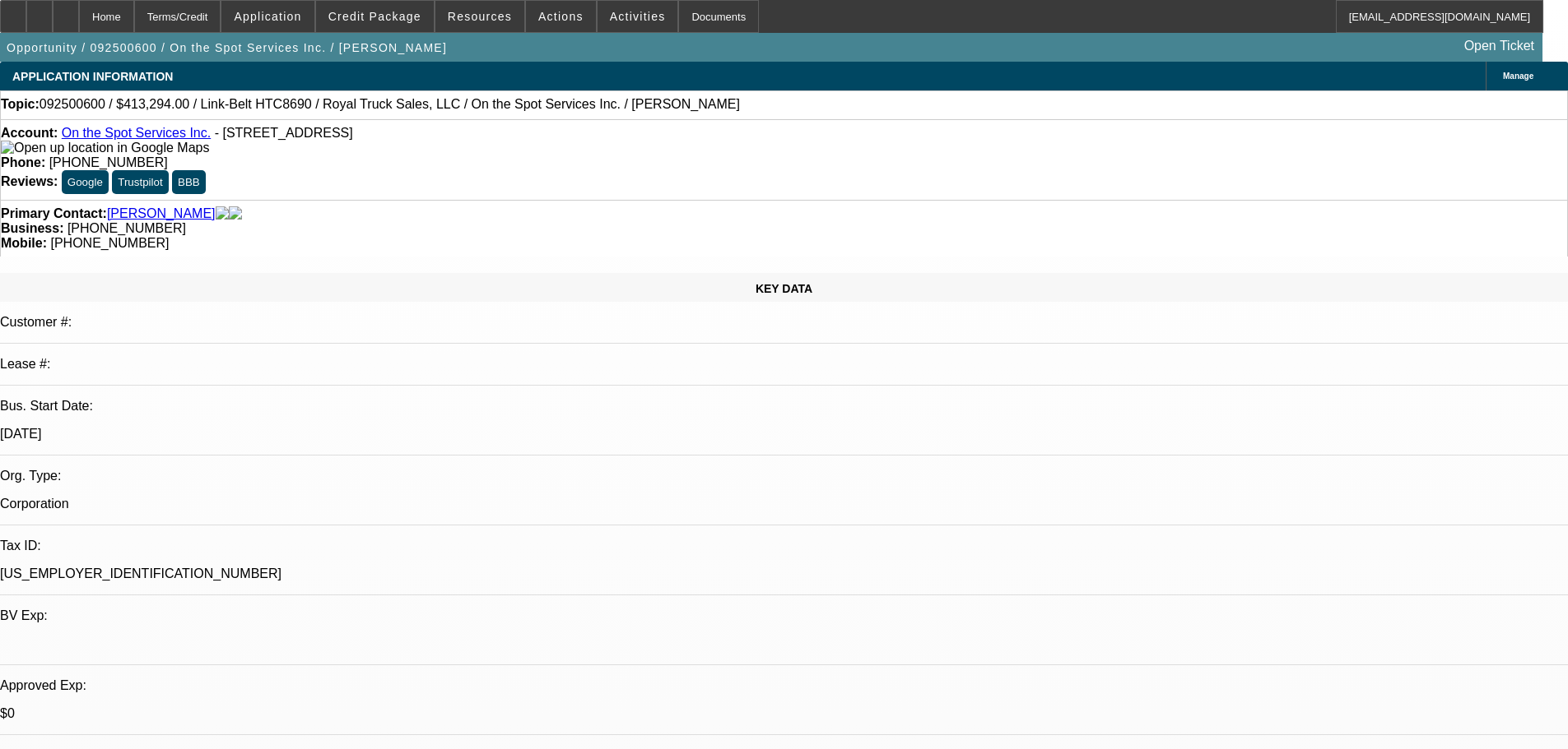
select select "0"
select select "6"
select select "0"
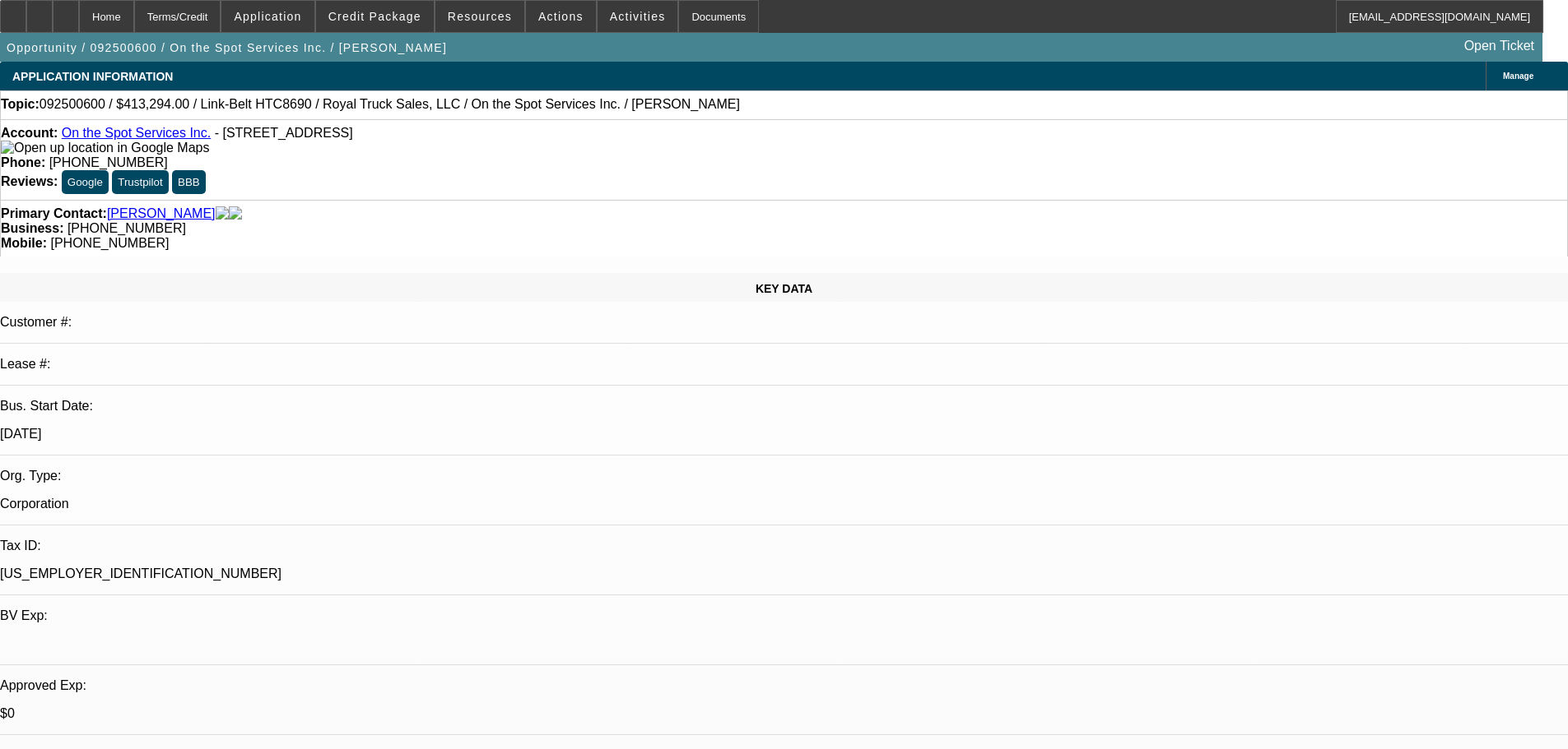
select select "0"
select select "6"
select select "0"
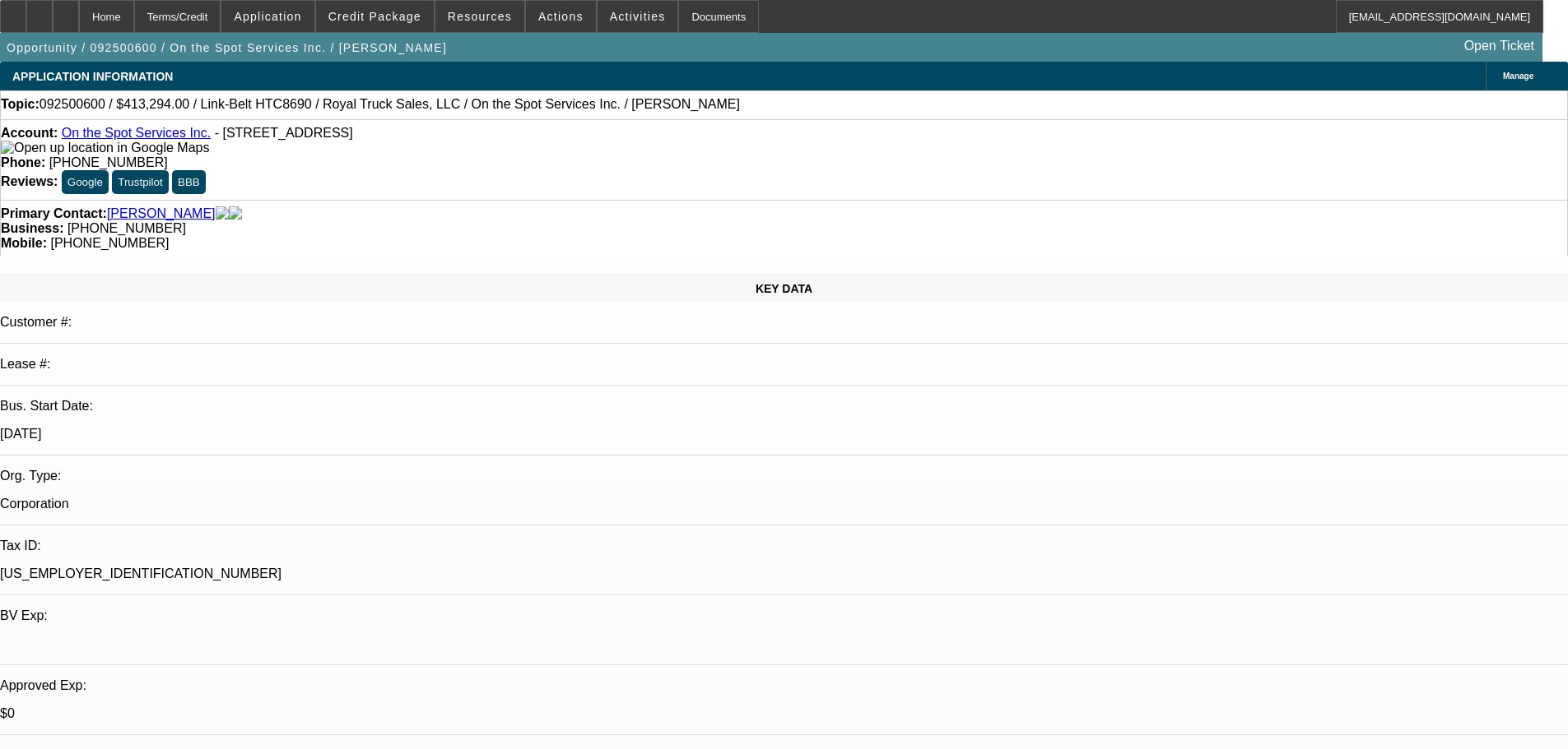
select select "0"
select select "6"
select select "0"
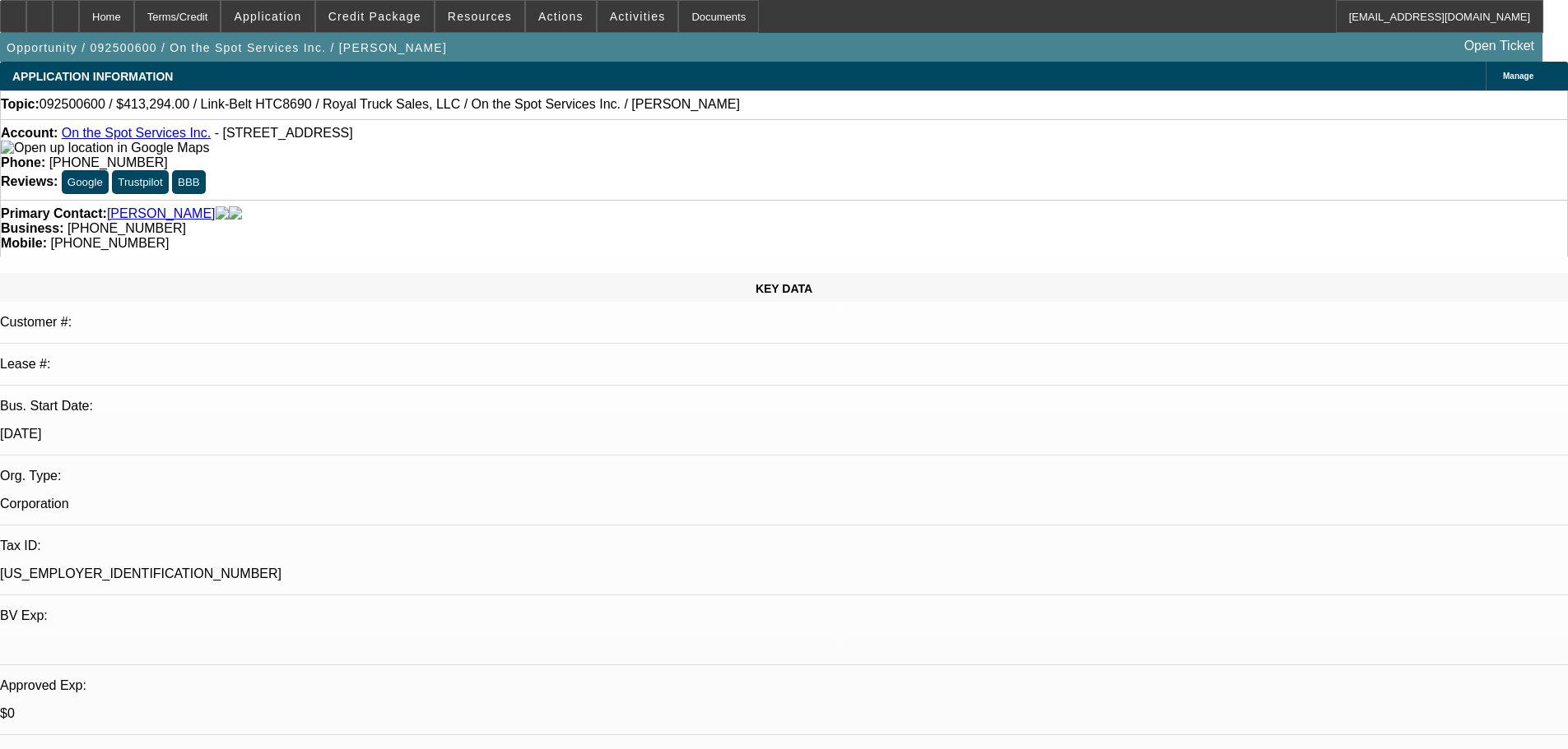
select select "6"
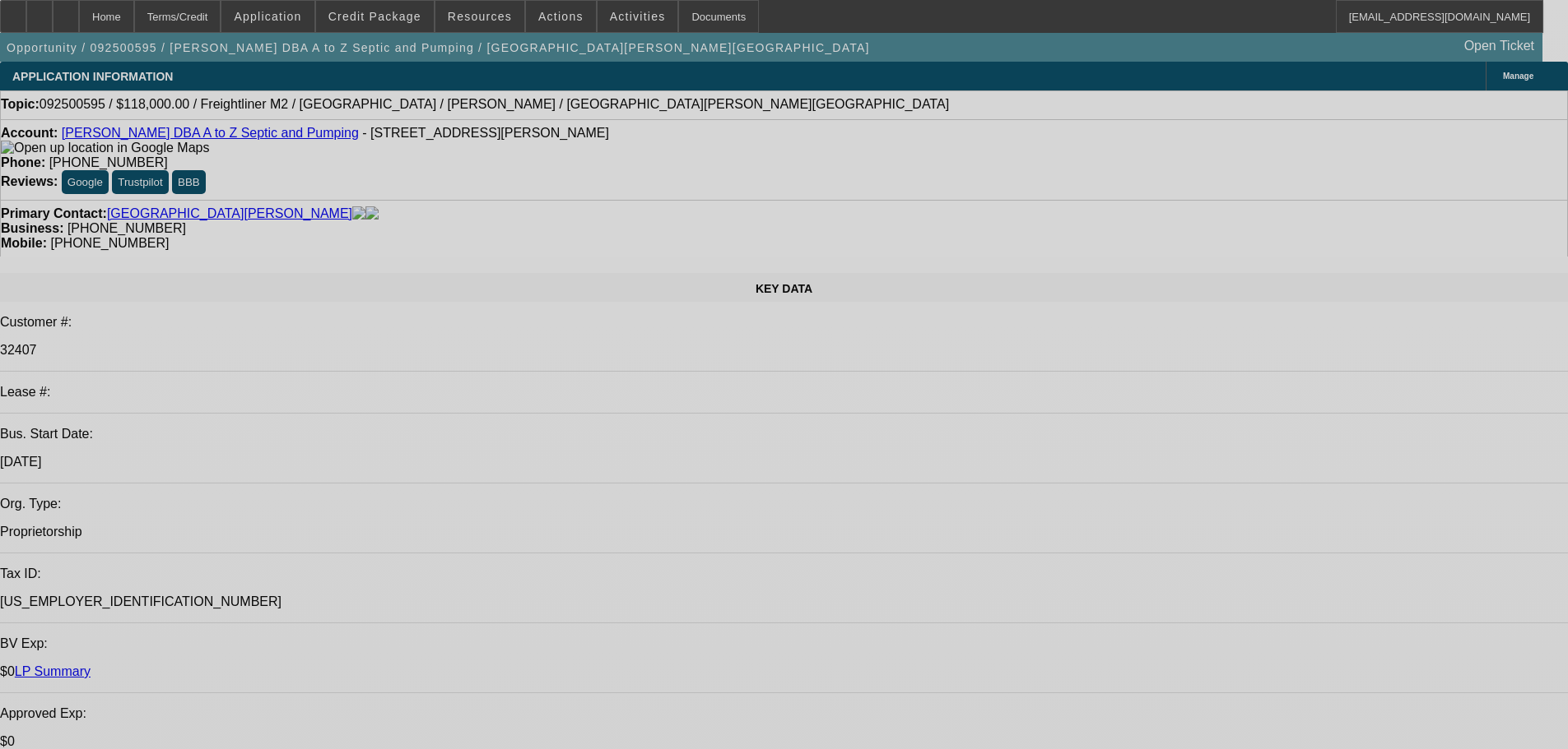
select select "0"
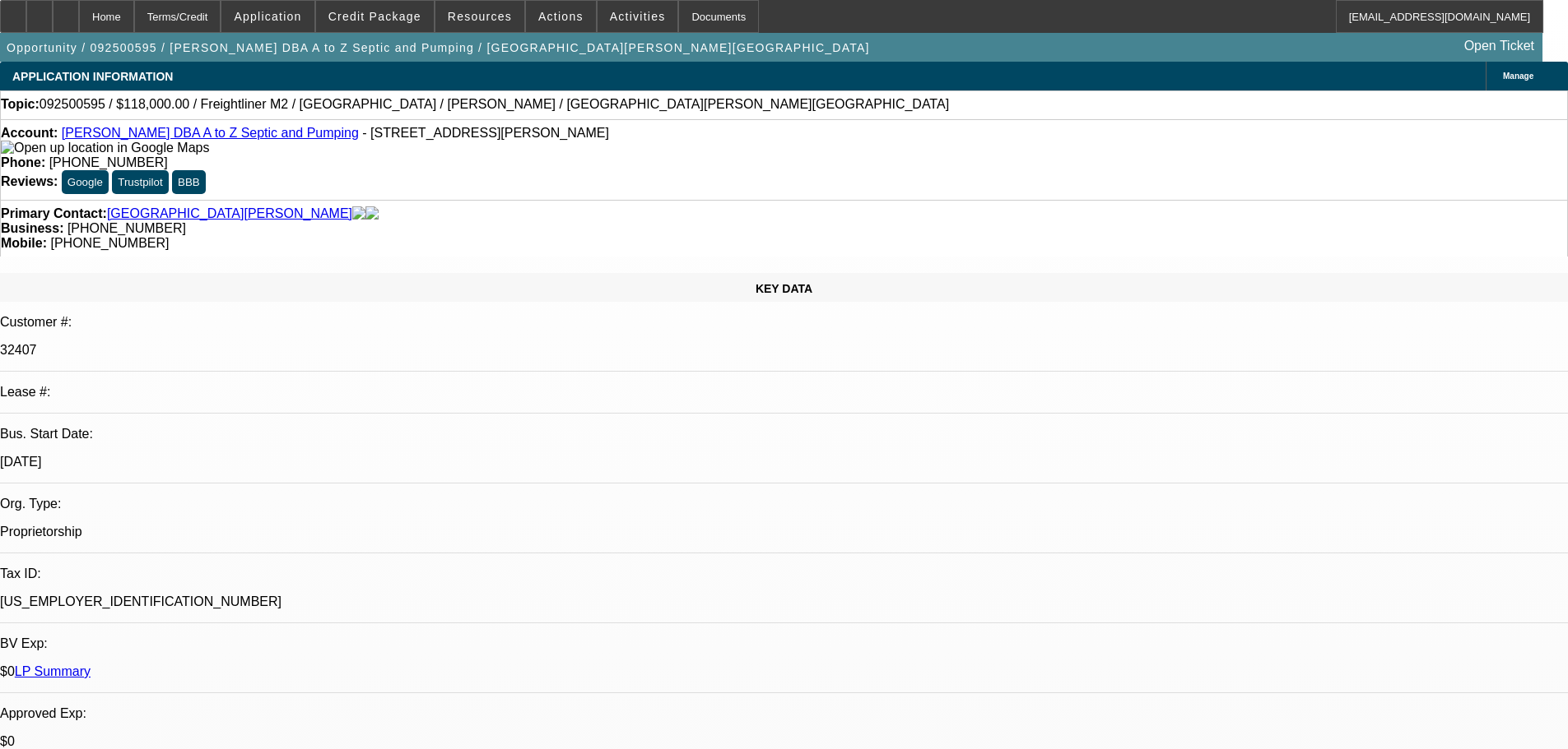
select select "6"
select select "0"
select select "6"
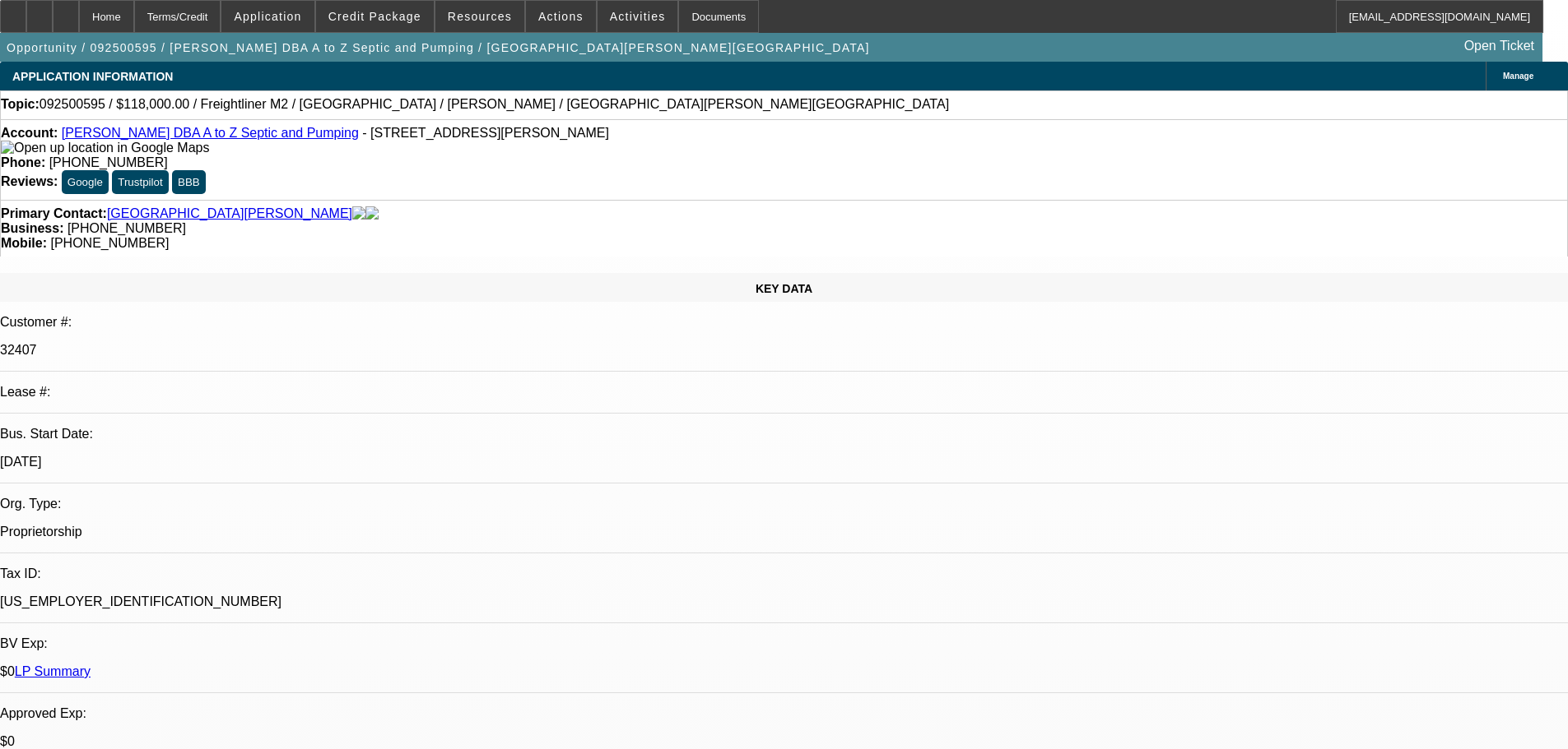
select select "0"
select select "2"
select select "0"
select select "6"
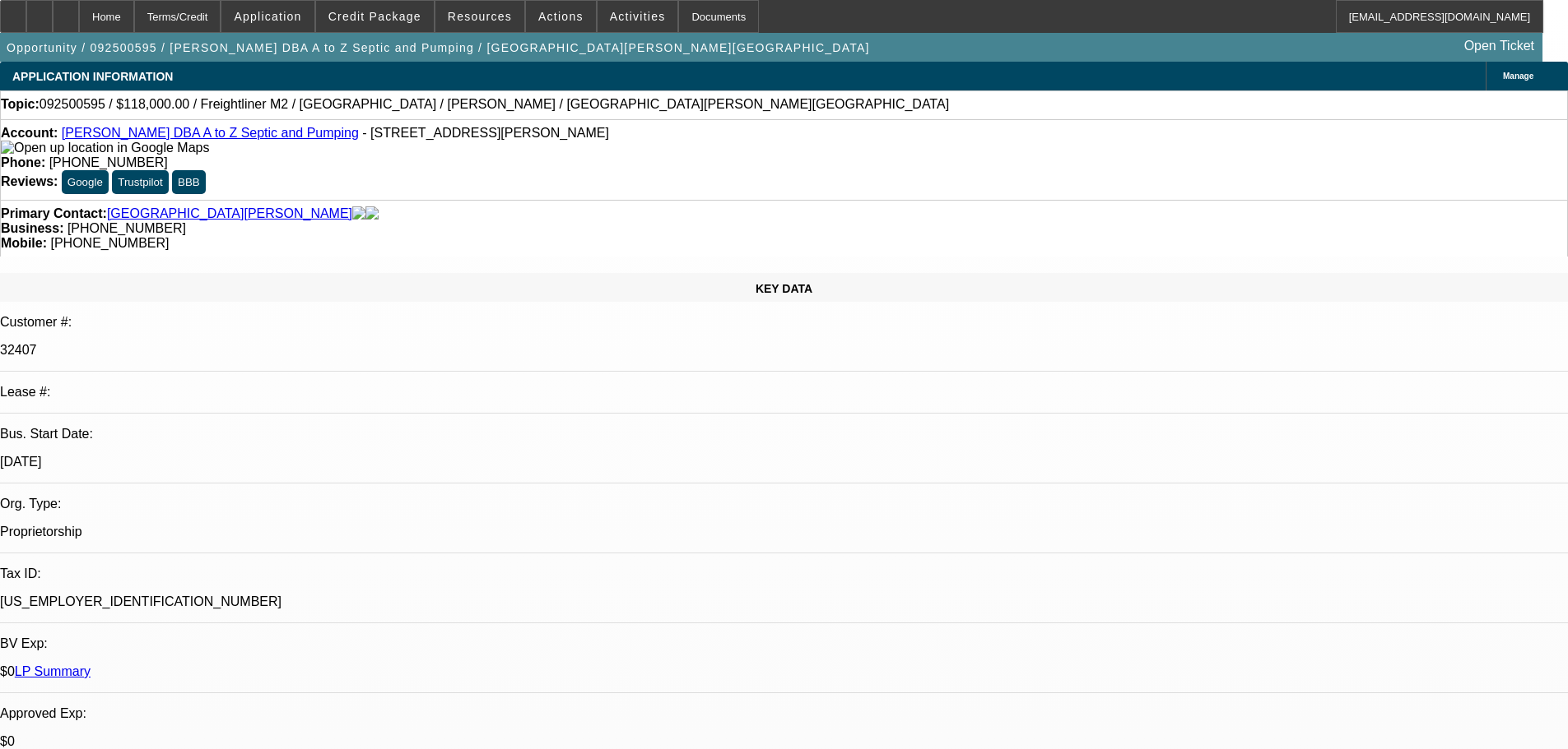
drag, startPoint x: 1169, startPoint y: 577, endPoint x: 1058, endPoint y: 550, distance: 114.2
copy div "9/29 tt glen, let him know about excise tax-said he'd want sales tax financed a…"
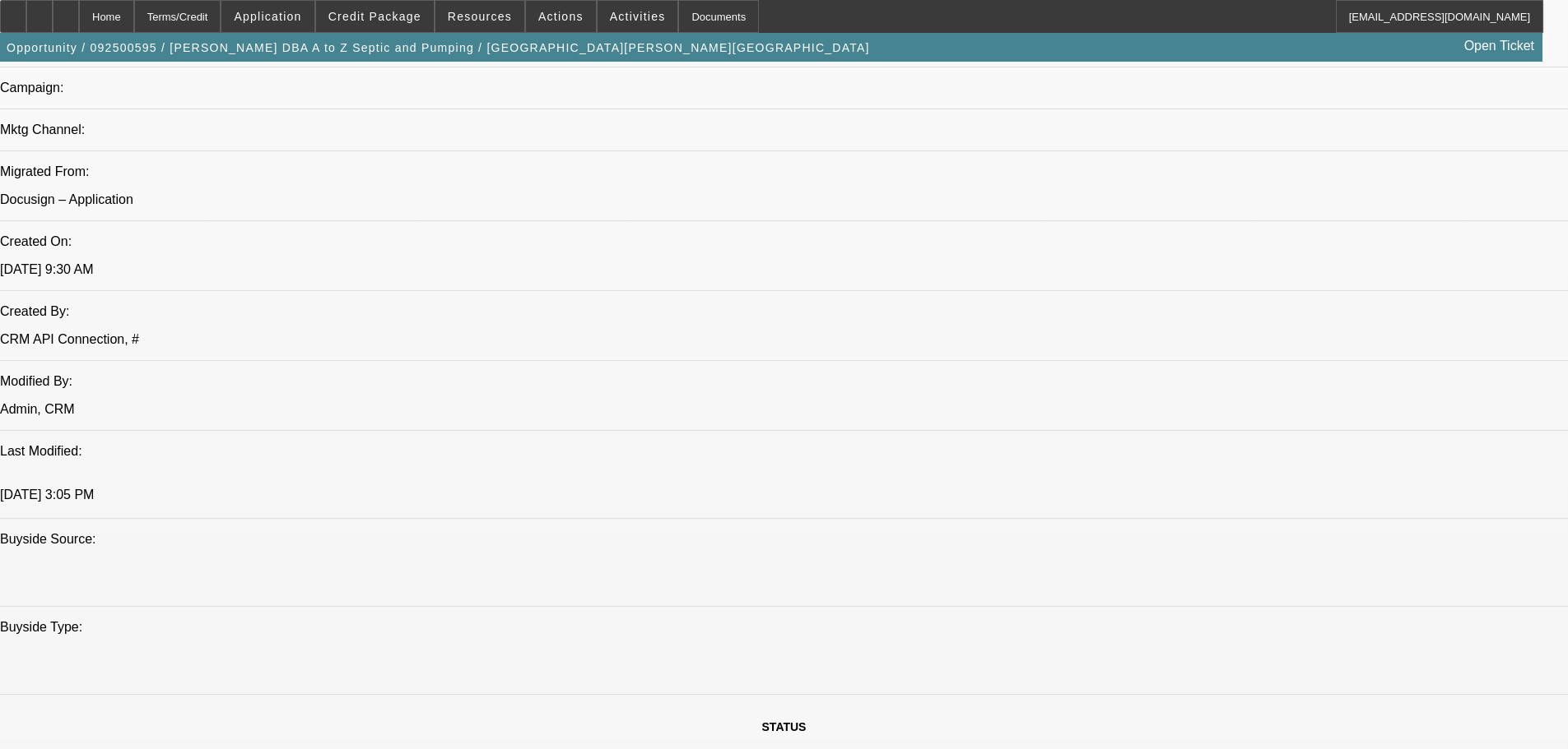
drag, startPoint x: 937, startPoint y: 492, endPoint x: 917, endPoint y: 698, distance: 207.0
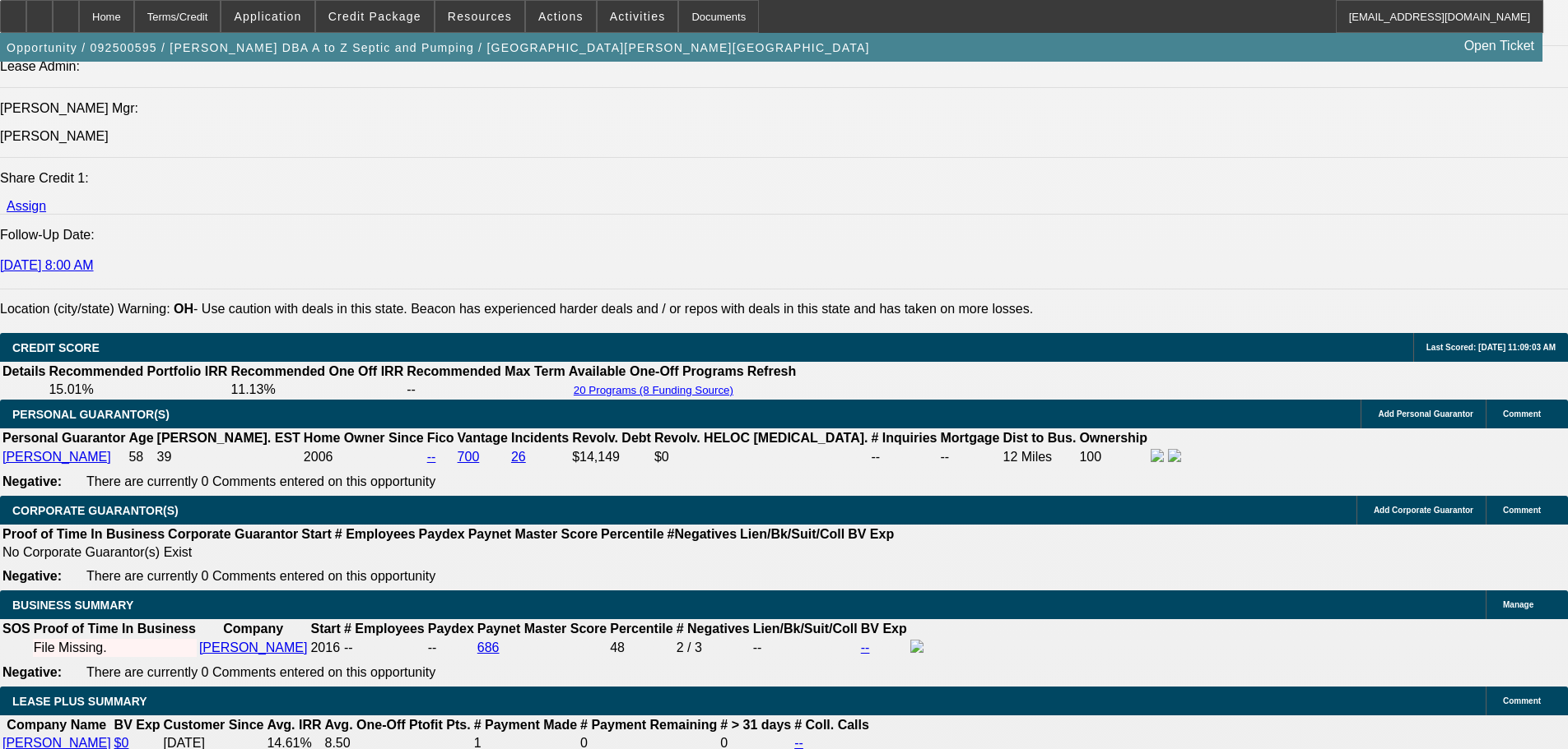
scroll to position [1984, 0]
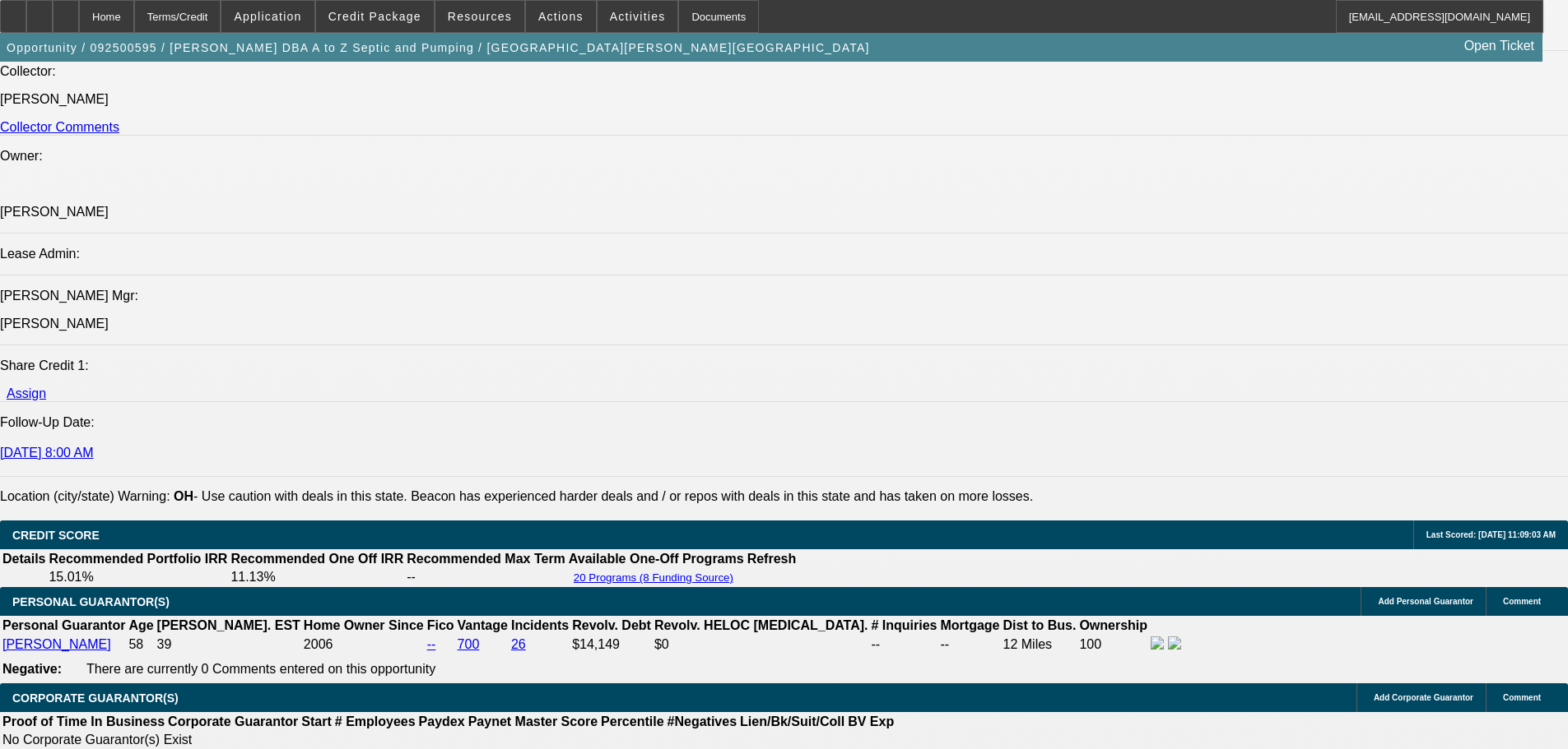
drag, startPoint x: 1001, startPoint y: 208, endPoint x: 1003, endPoint y: 225, distance: 17.1
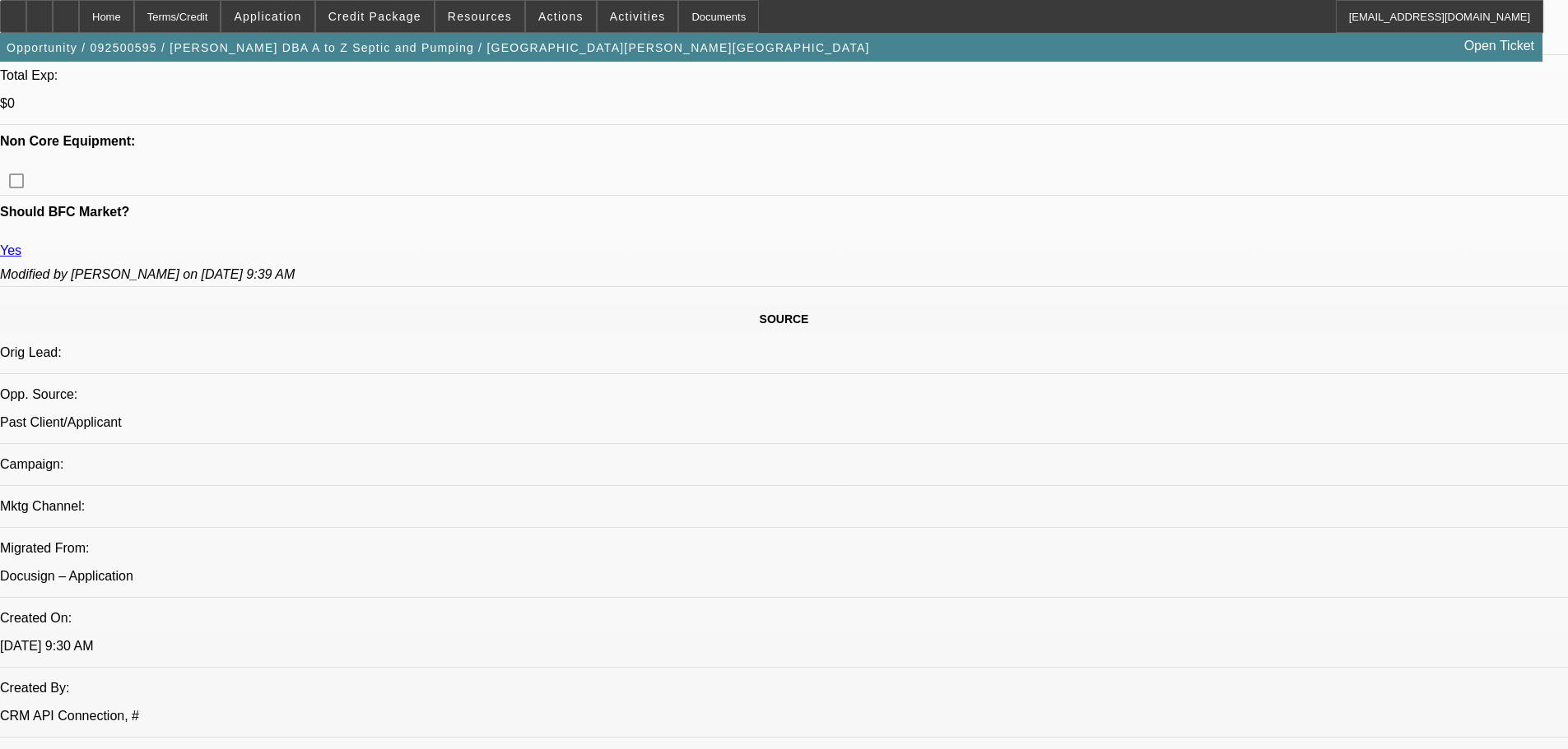
drag, startPoint x: 881, startPoint y: 377, endPoint x: 898, endPoint y: 356, distance: 27.0
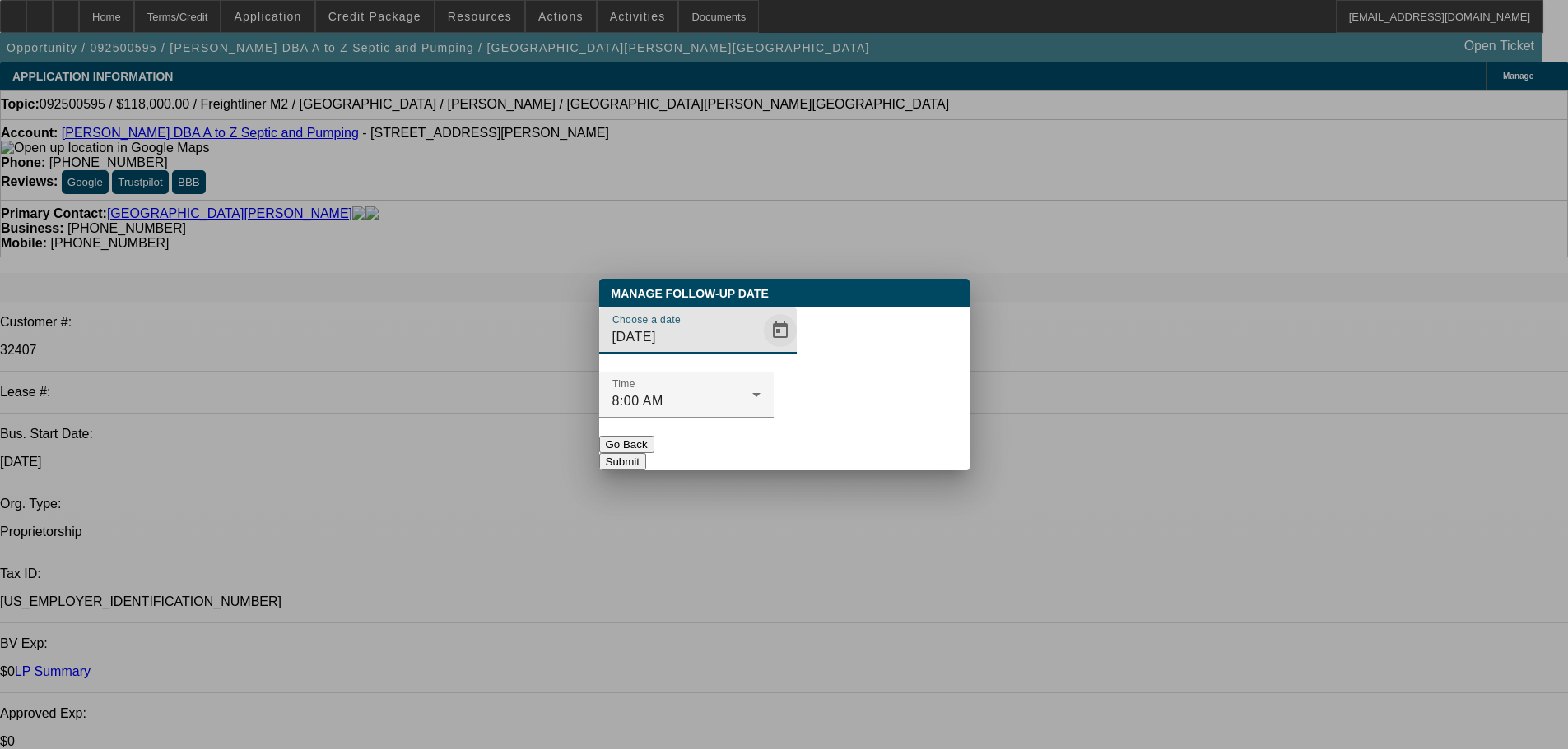
click at [767, 350] on span "Open calendar" at bounding box center [780, 330] width 40 height 40
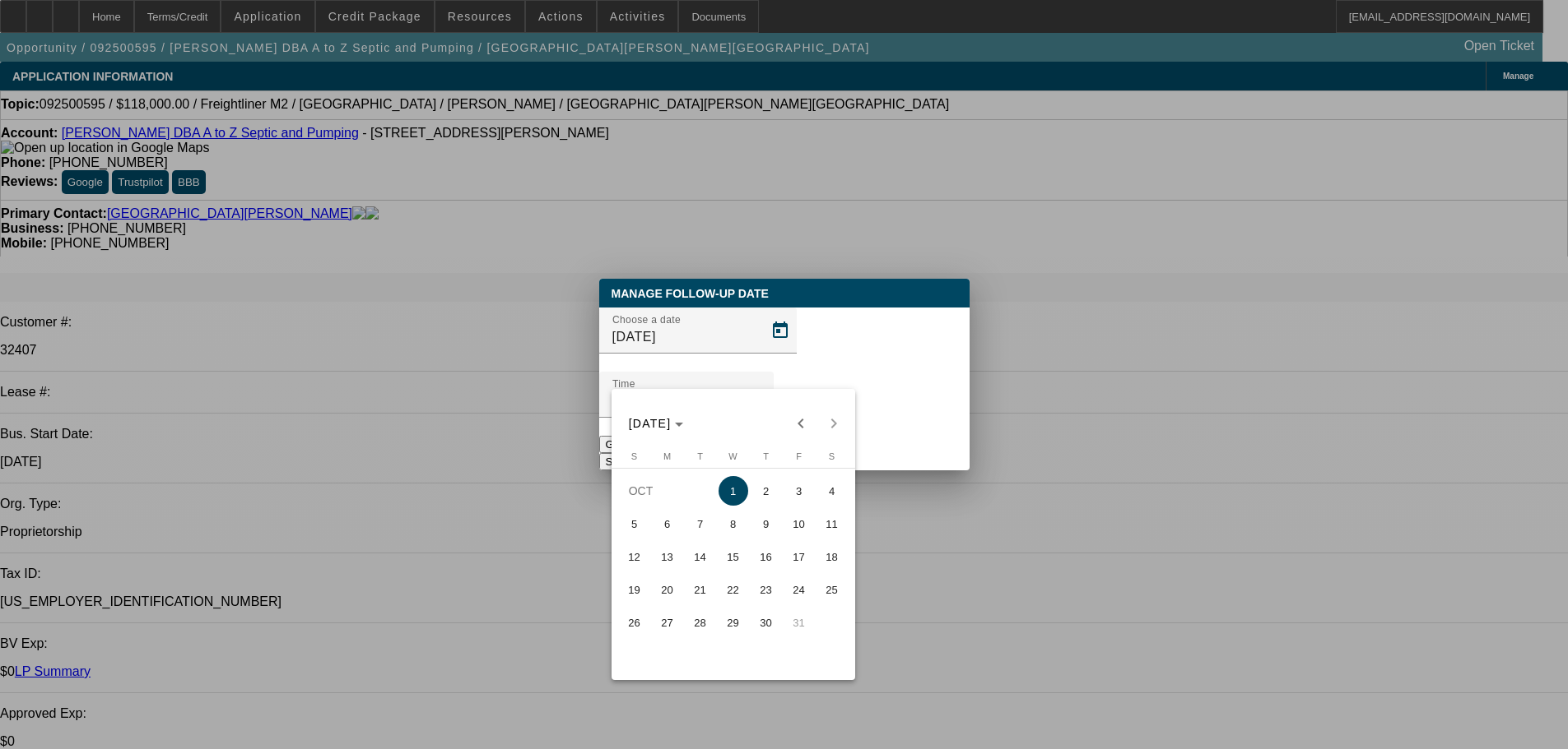
click at [790, 491] on span "3" at bounding box center [798, 490] width 30 height 29
type input "10/3/2025"
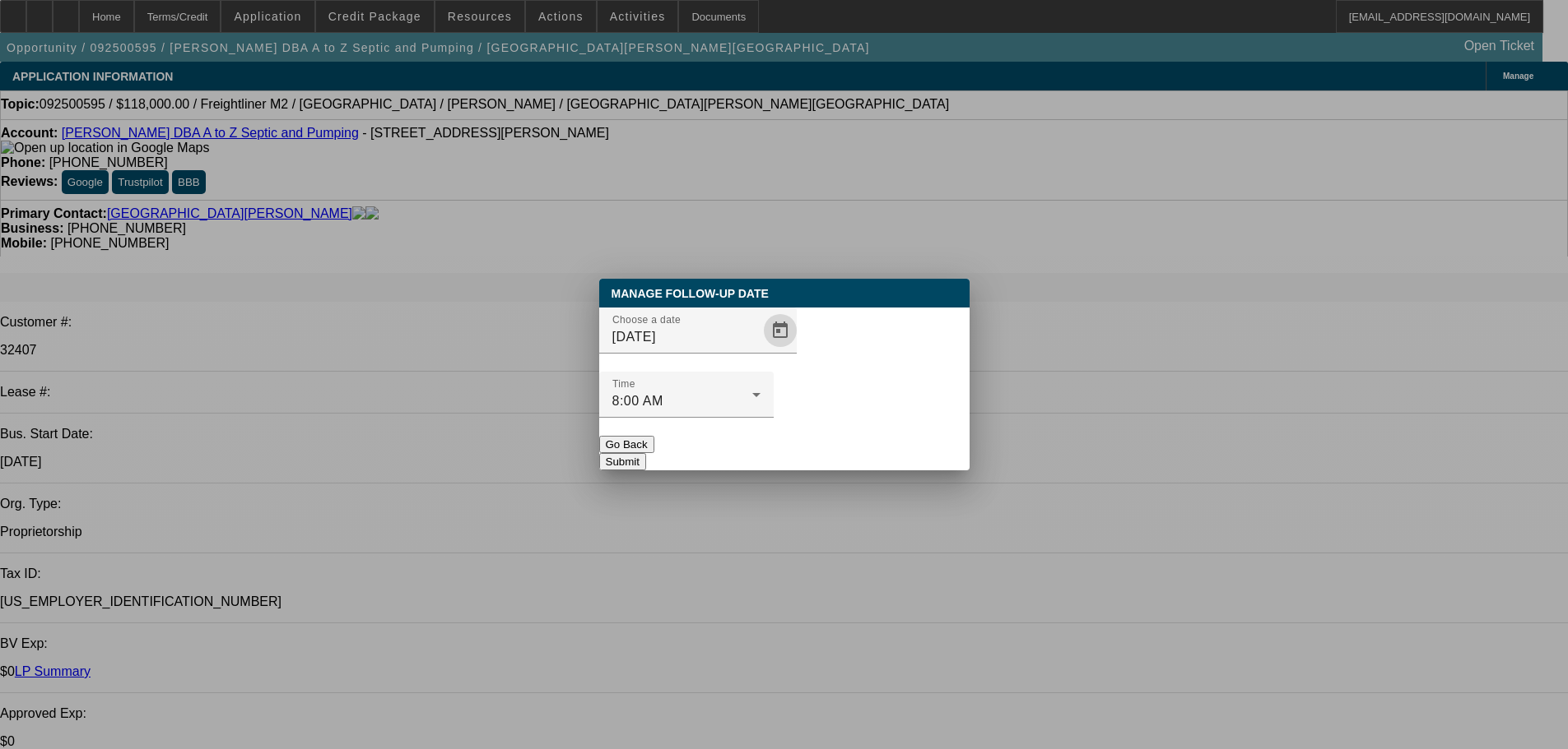
click at [646, 453] on button "Submit" at bounding box center [623, 462] width 47 height 18
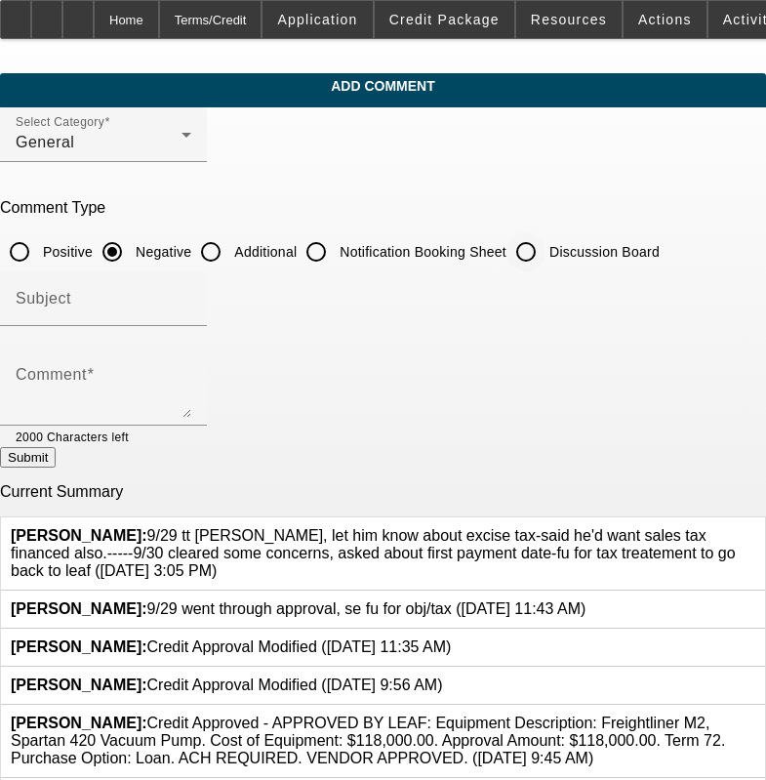
click at [546, 254] on input "Discussion Board" at bounding box center [526, 251] width 39 height 39
radio input "true"
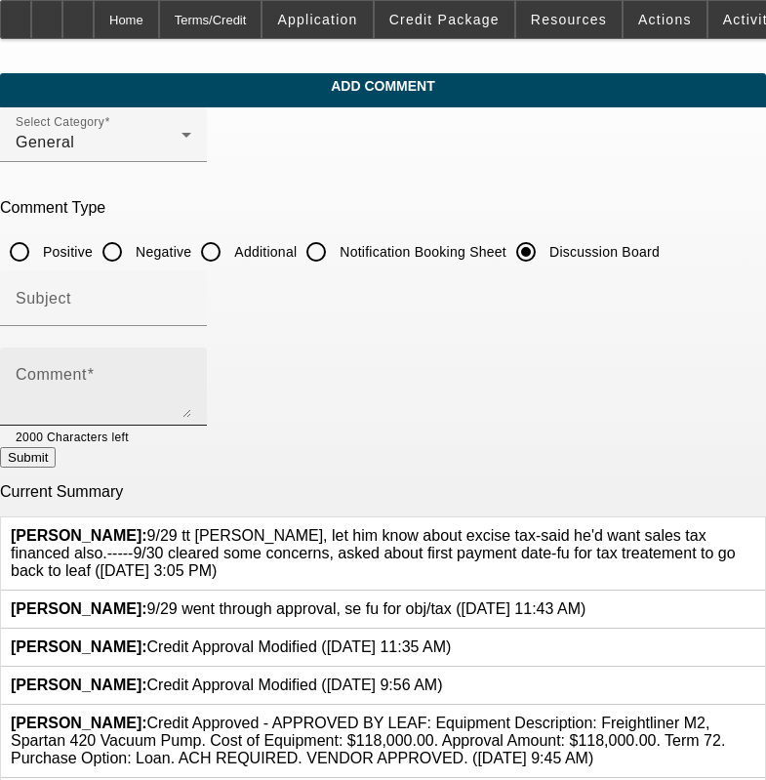
click at [191, 392] on textarea "Comment" at bounding box center [104, 394] width 176 height 47
paste textarea "9/29 tt glen, let him know about excise tax-said he'd want sales tax financed a…"
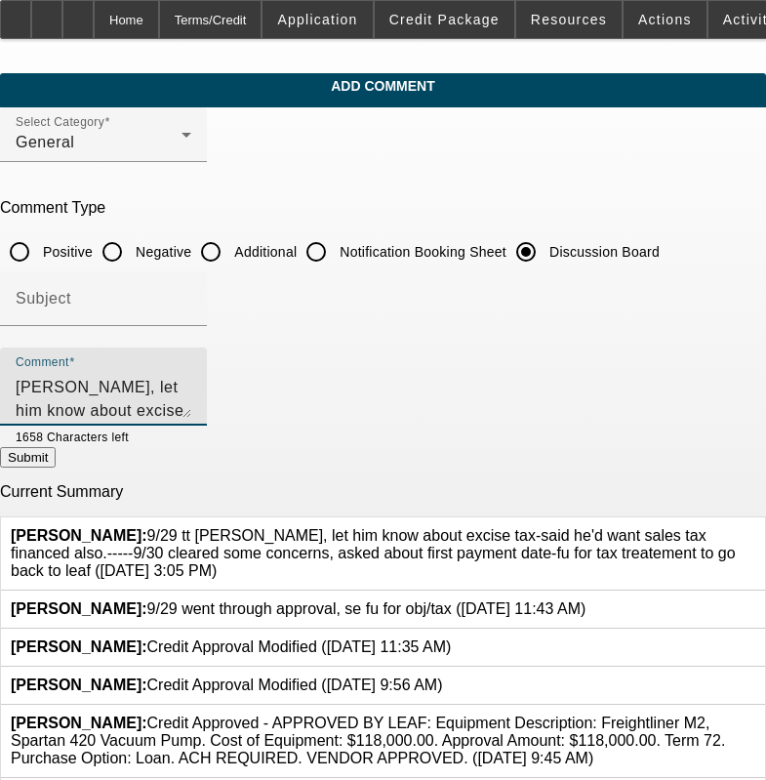
scroll to position [42, 0]
type textarea "9/29 tt glen, let him know about excise tax-said he'd want sales tax financed a…"
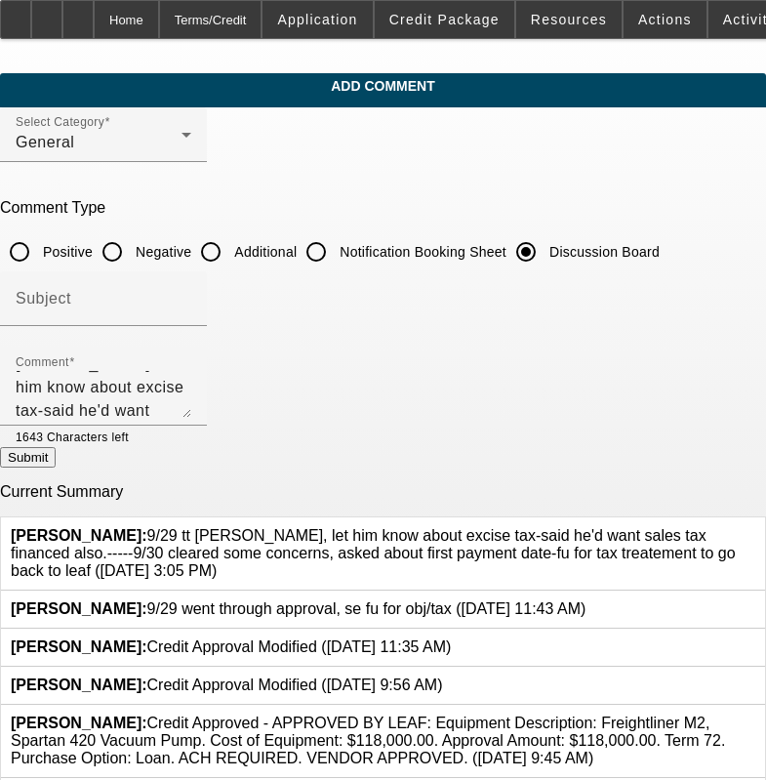
click at [56, 468] on button "Submit" at bounding box center [28, 457] width 56 height 21
radio input "true"
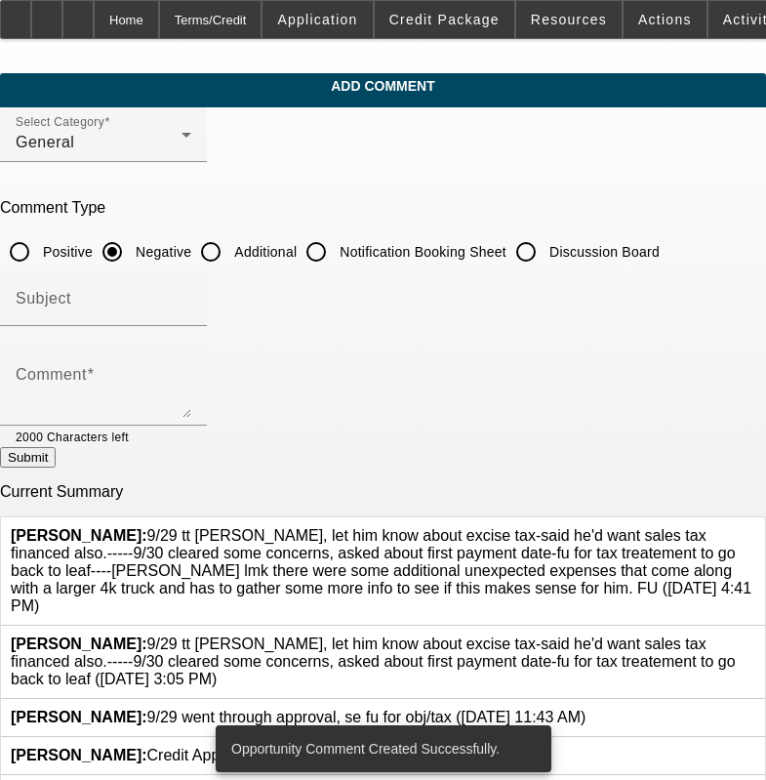
click at [756, 636] on icon at bounding box center [756, 636] width 0 height 0
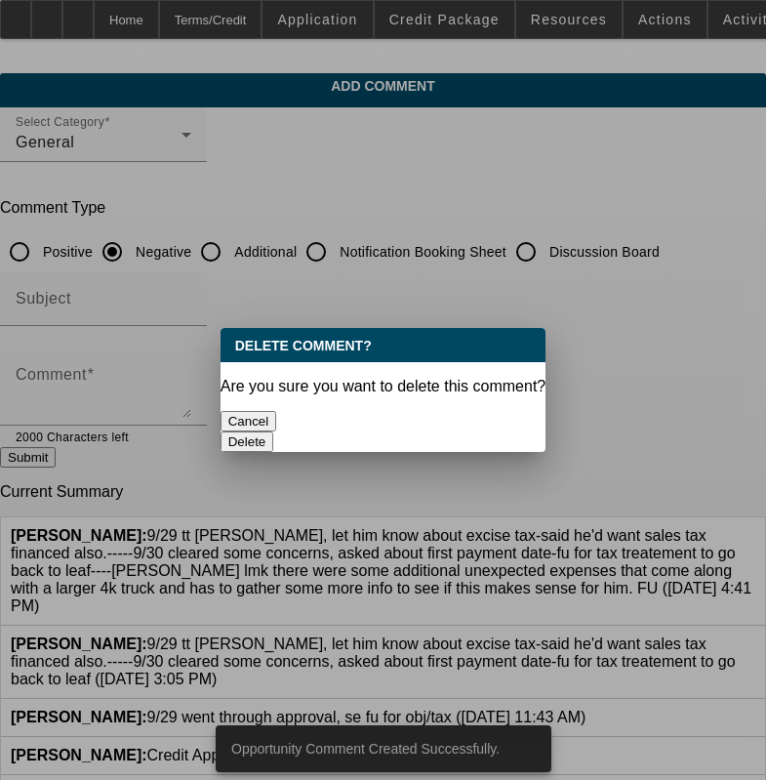
click at [274, 432] on button "Delete" at bounding box center [248, 442] width 54 height 21
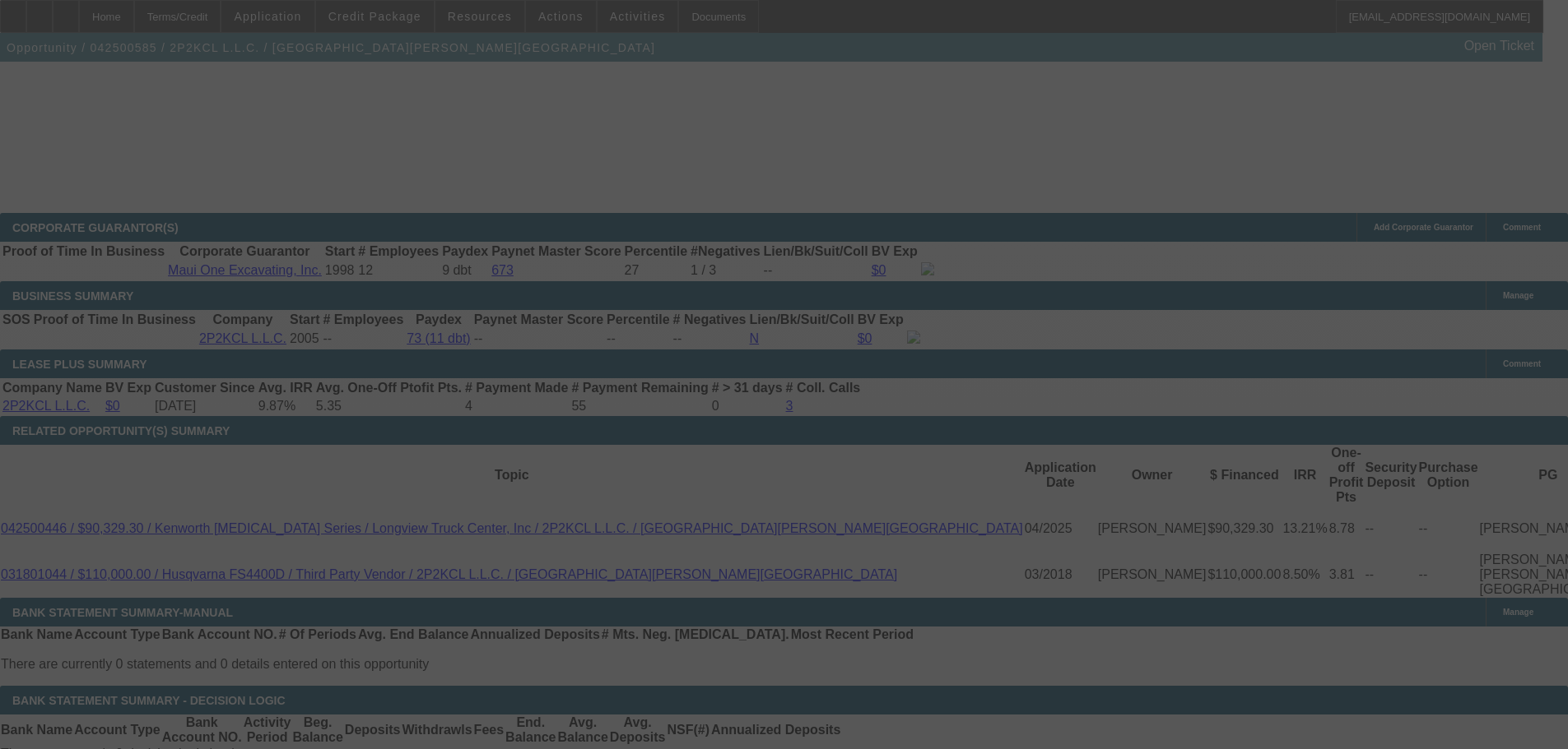
drag, startPoint x: 511, startPoint y: 286, endPoint x: 628, endPoint y: 548, distance: 286.9
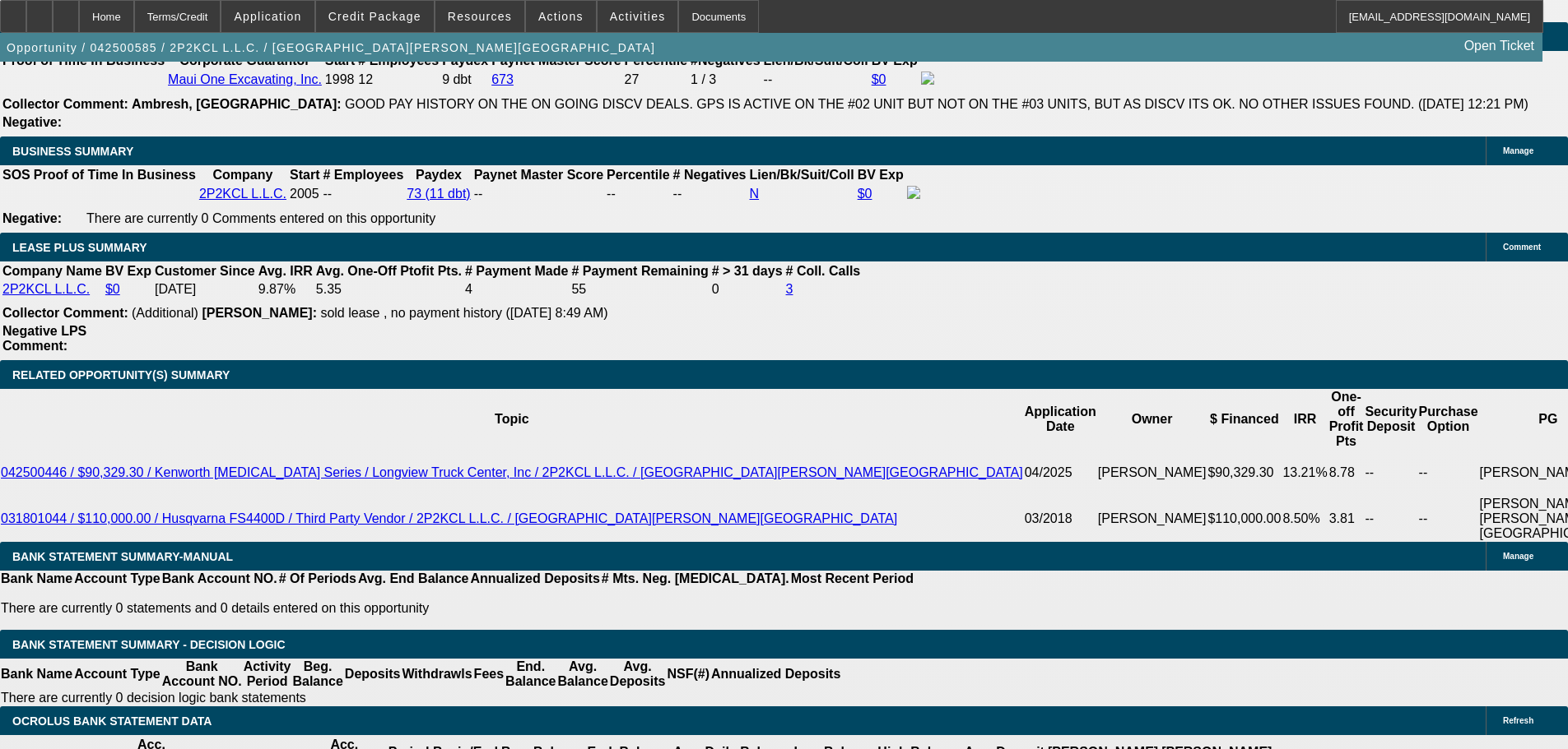
select select "0"
select select "6"
select select "0"
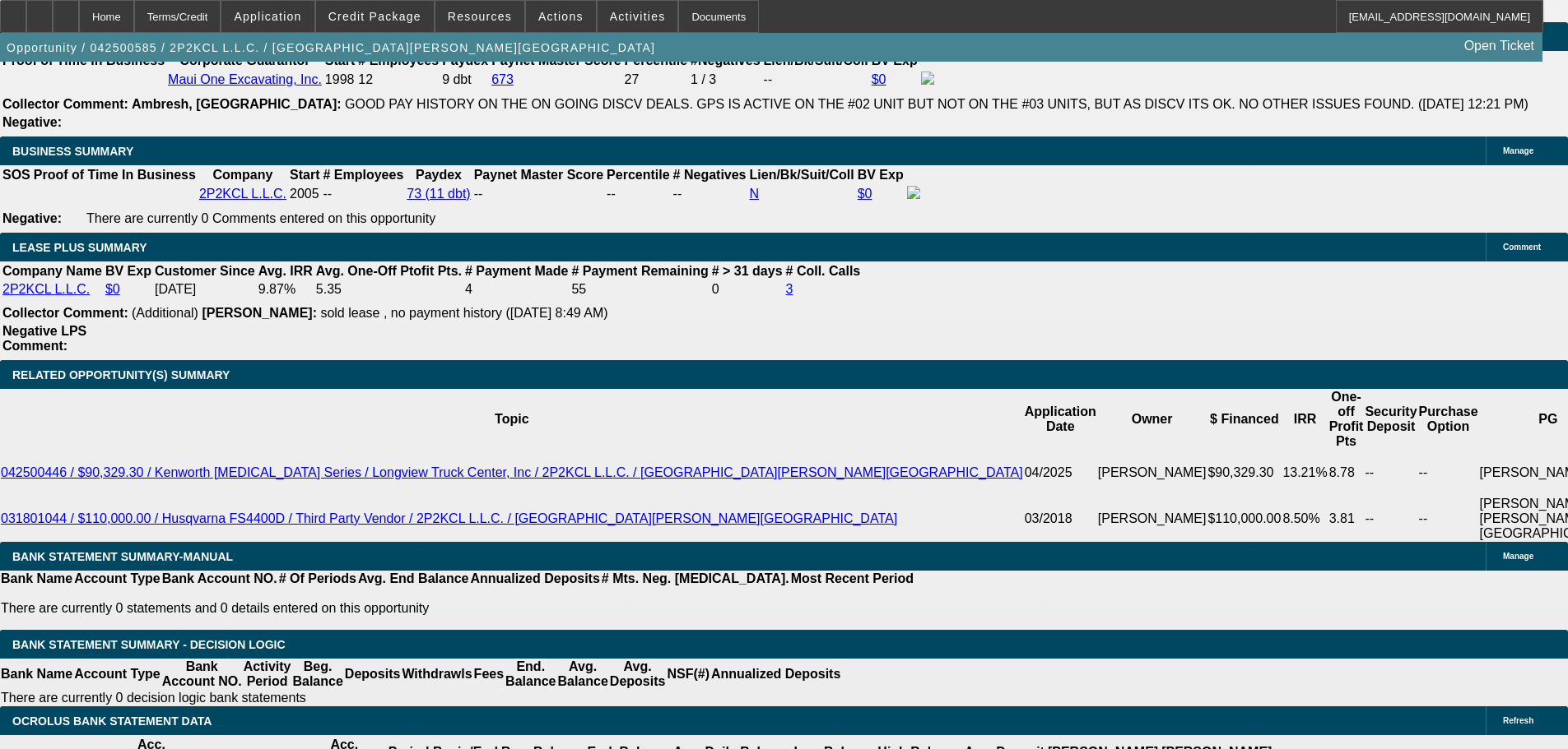
select select "0"
select select "6"
select select "0"
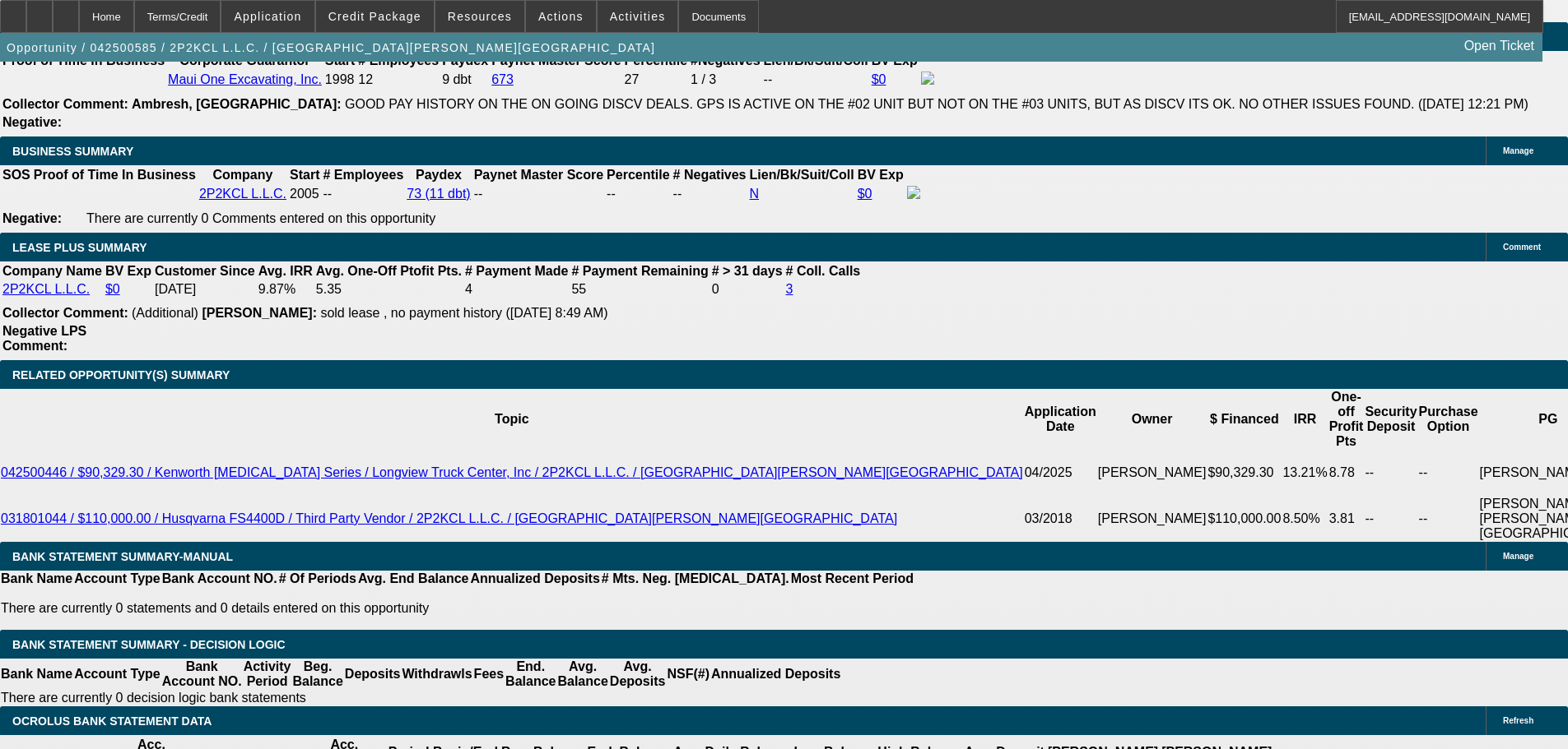
select select "0"
select select "6"
select select "0"
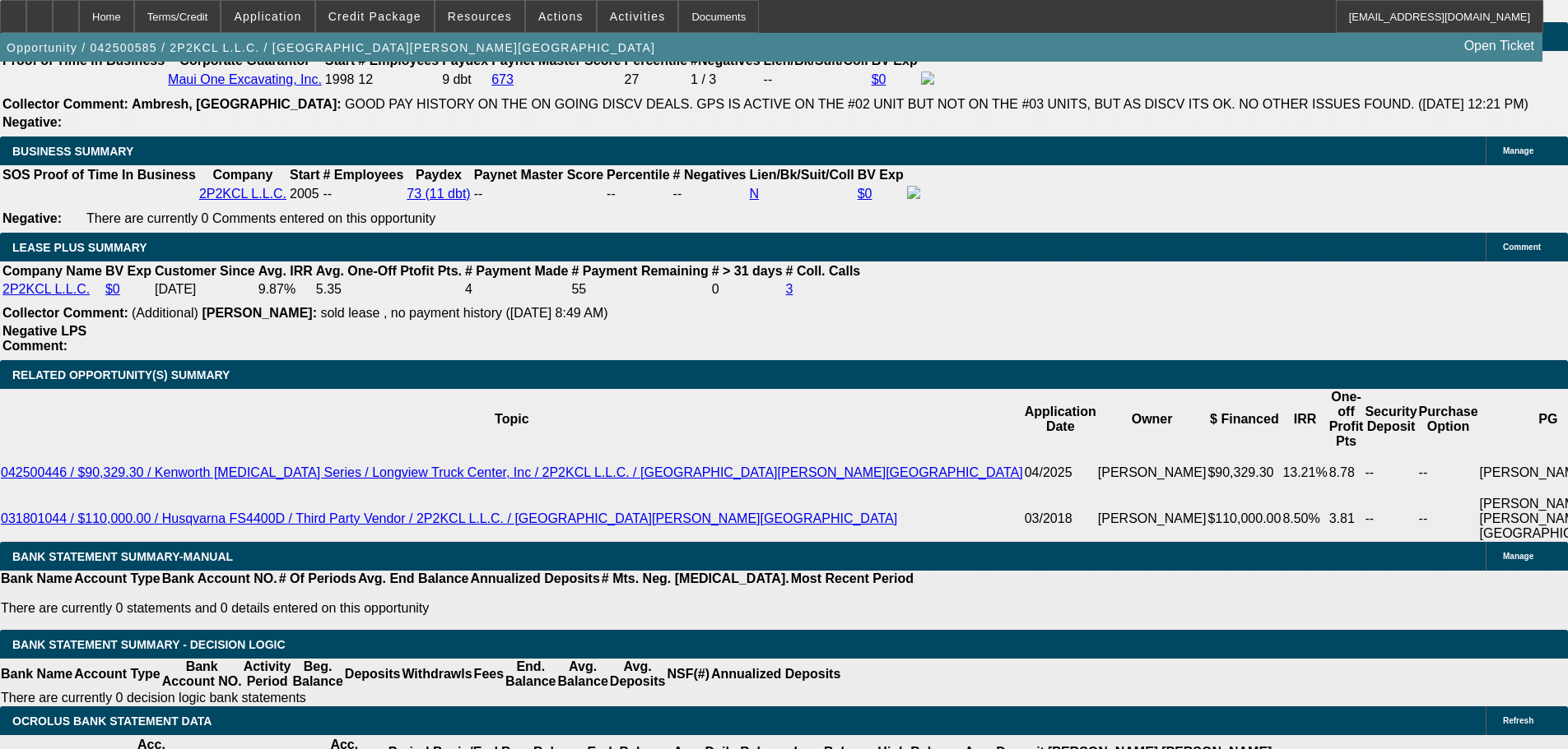
select select "6"
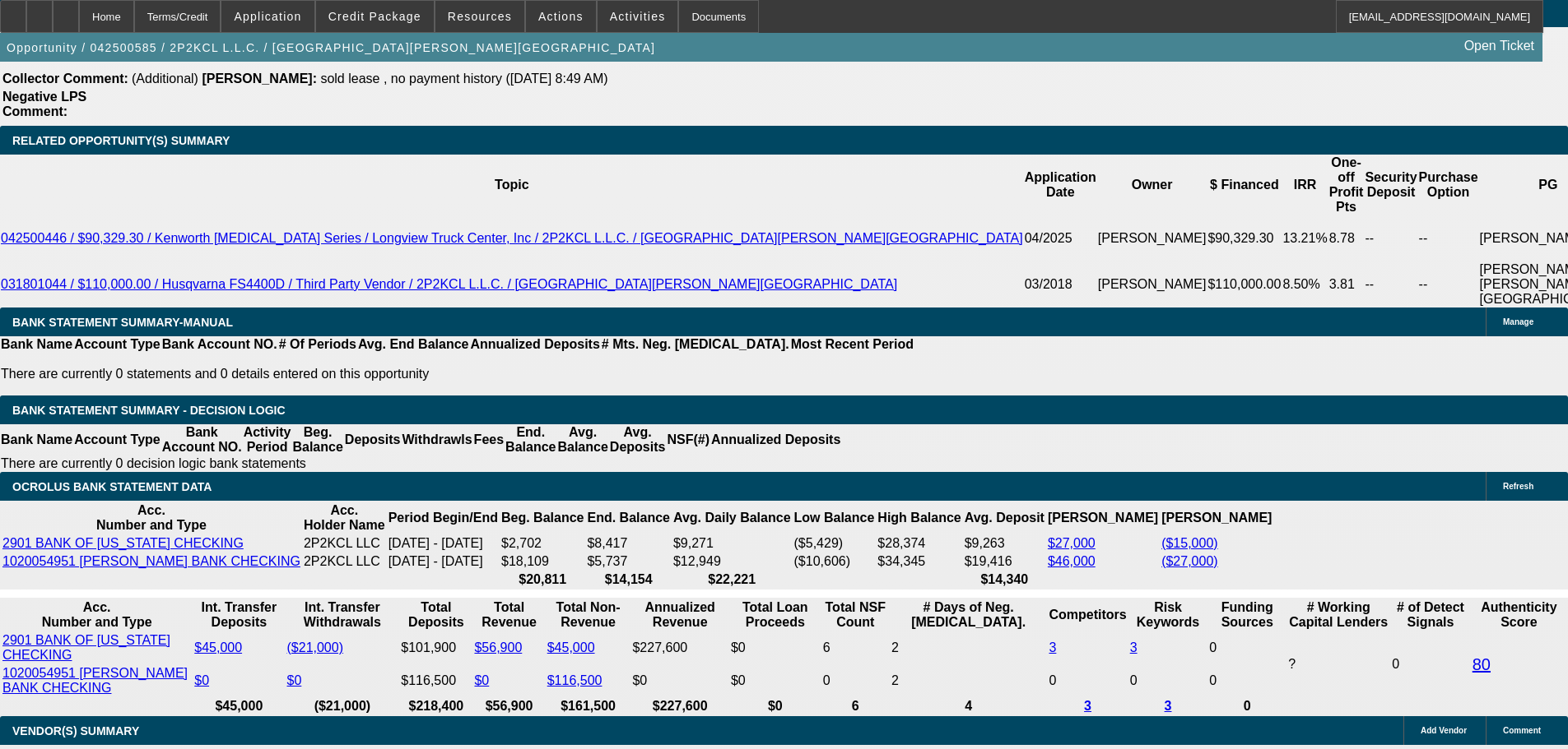
scroll to position [2550, 0]
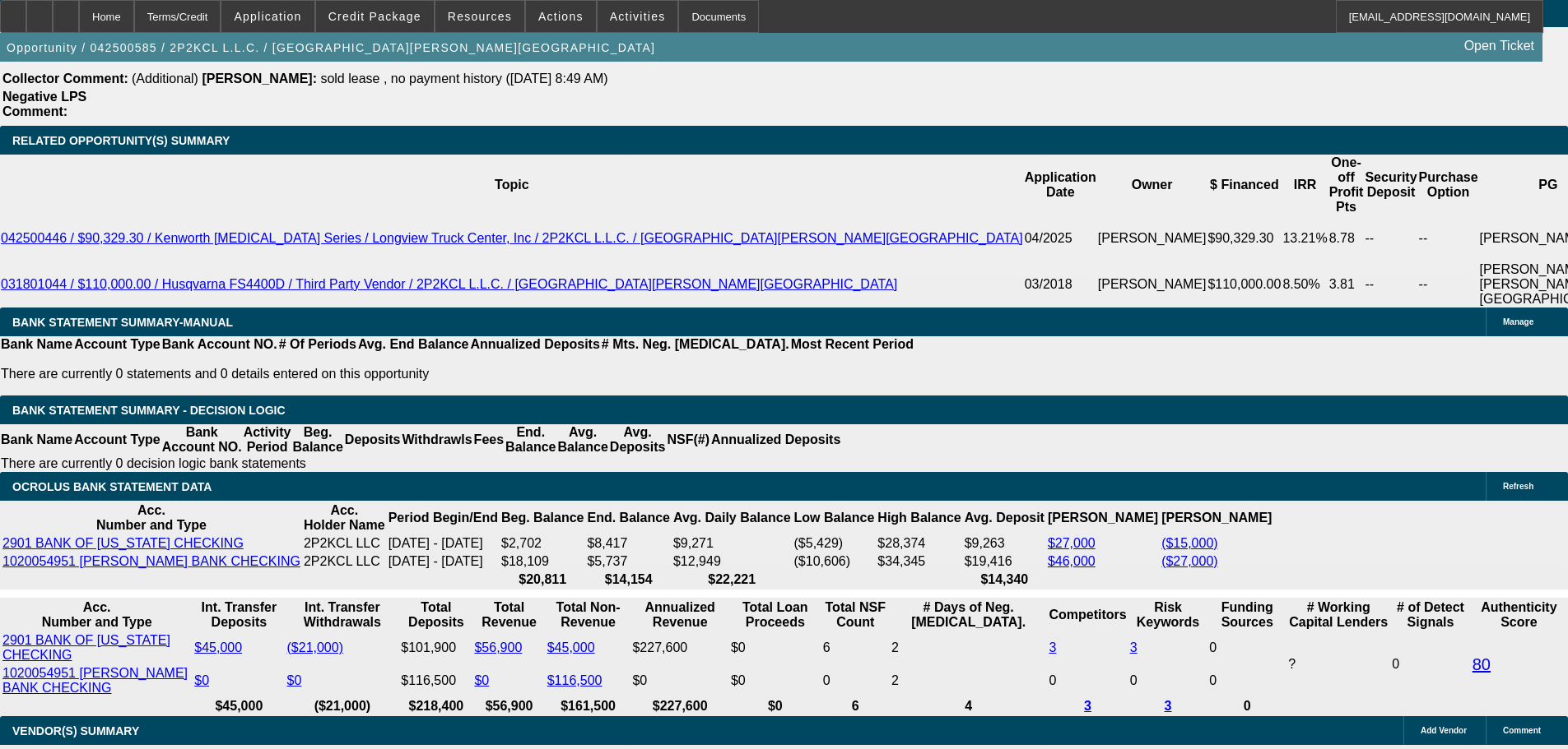
drag, startPoint x: 1388, startPoint y: 238, endPoint x: 1399, endPoint y: 198, distance: 41.5
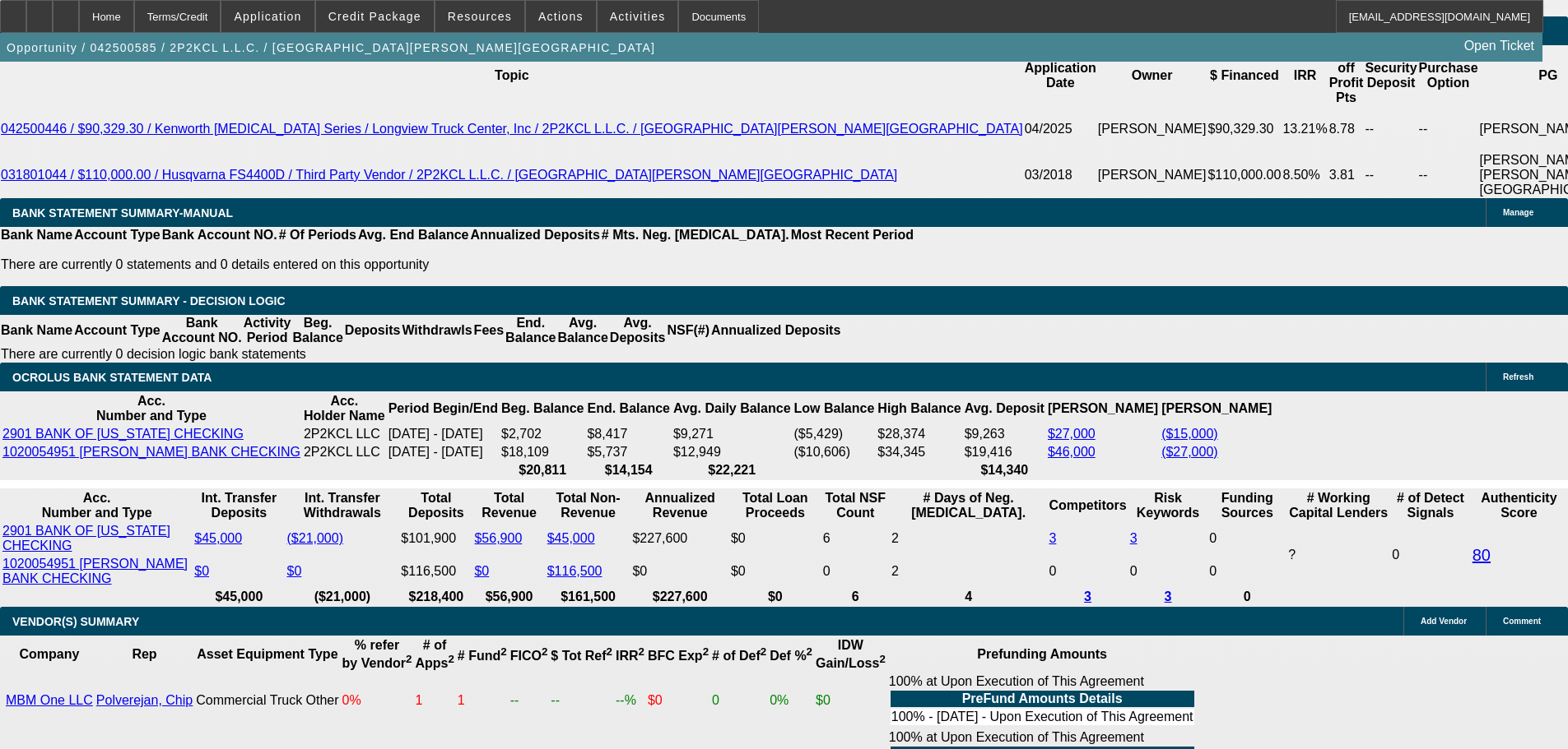
scroll to position [3401, 0]
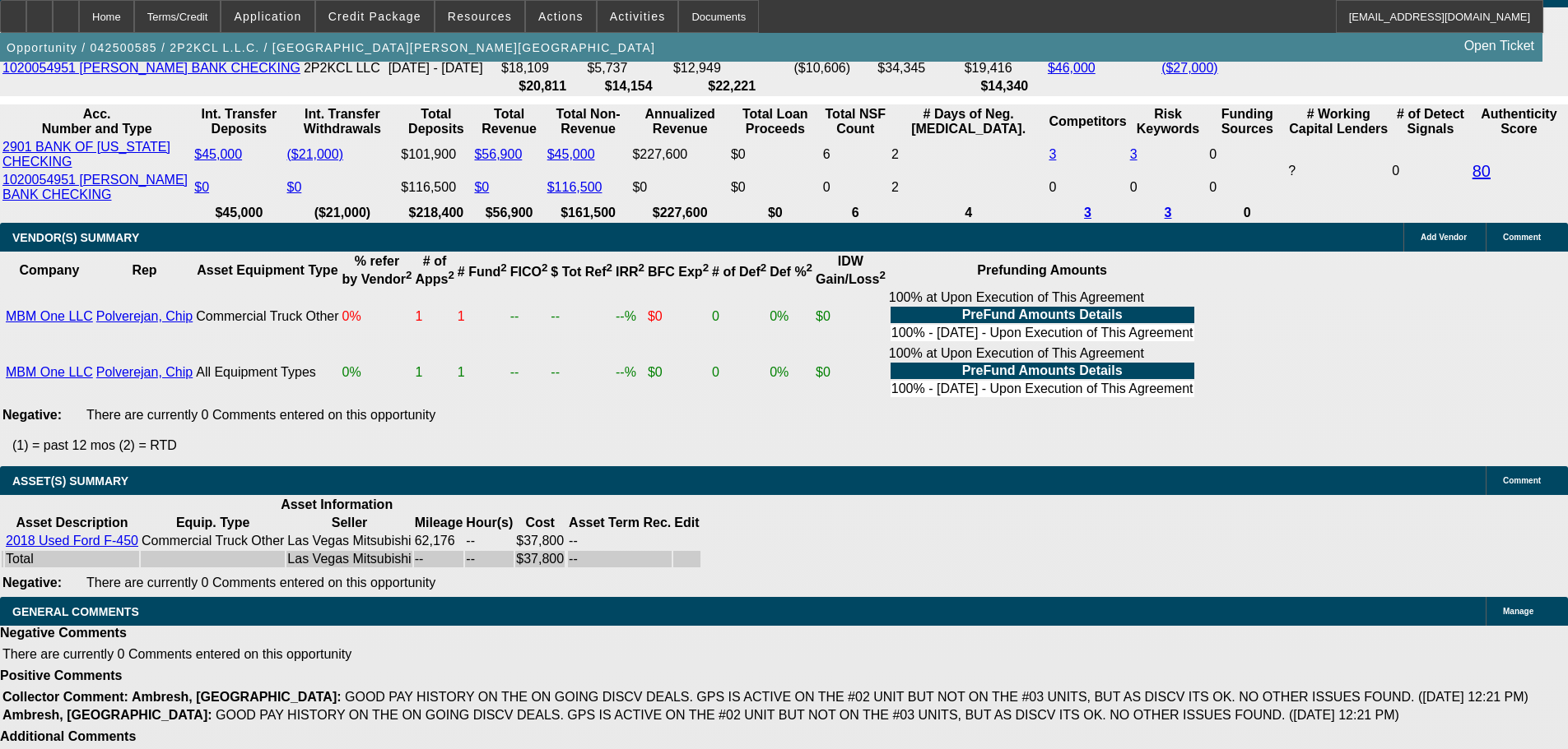
drag, startPoint x: 1345, startPoint y: 267, endPoint x: 1339, endPoint y: 185, distance: 82.2
drag, startPoint x: 1339, startPoint y: 185, endPoint x: 1334, endPoint y: 138, distance: 47.3
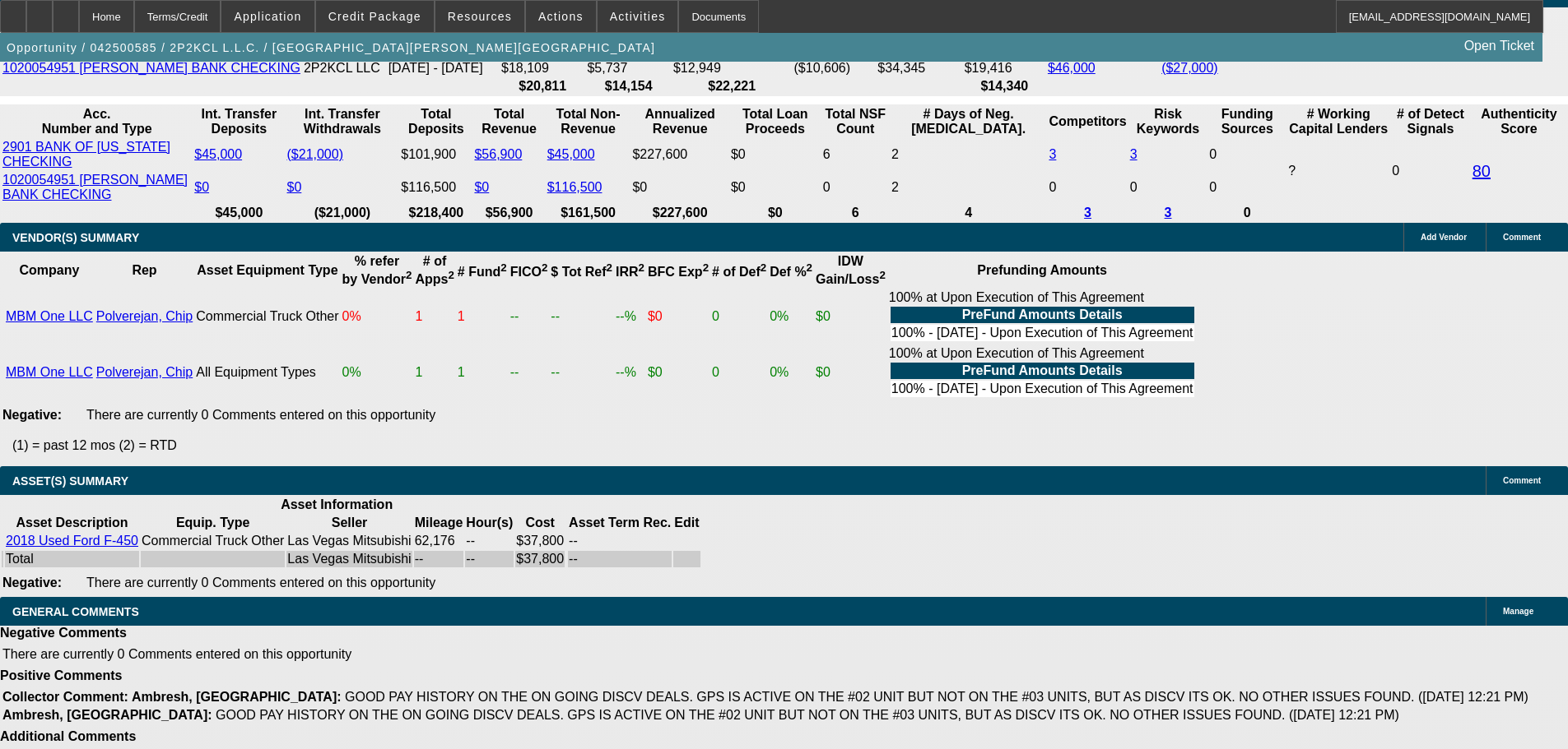
scroll to position [1645, 0]
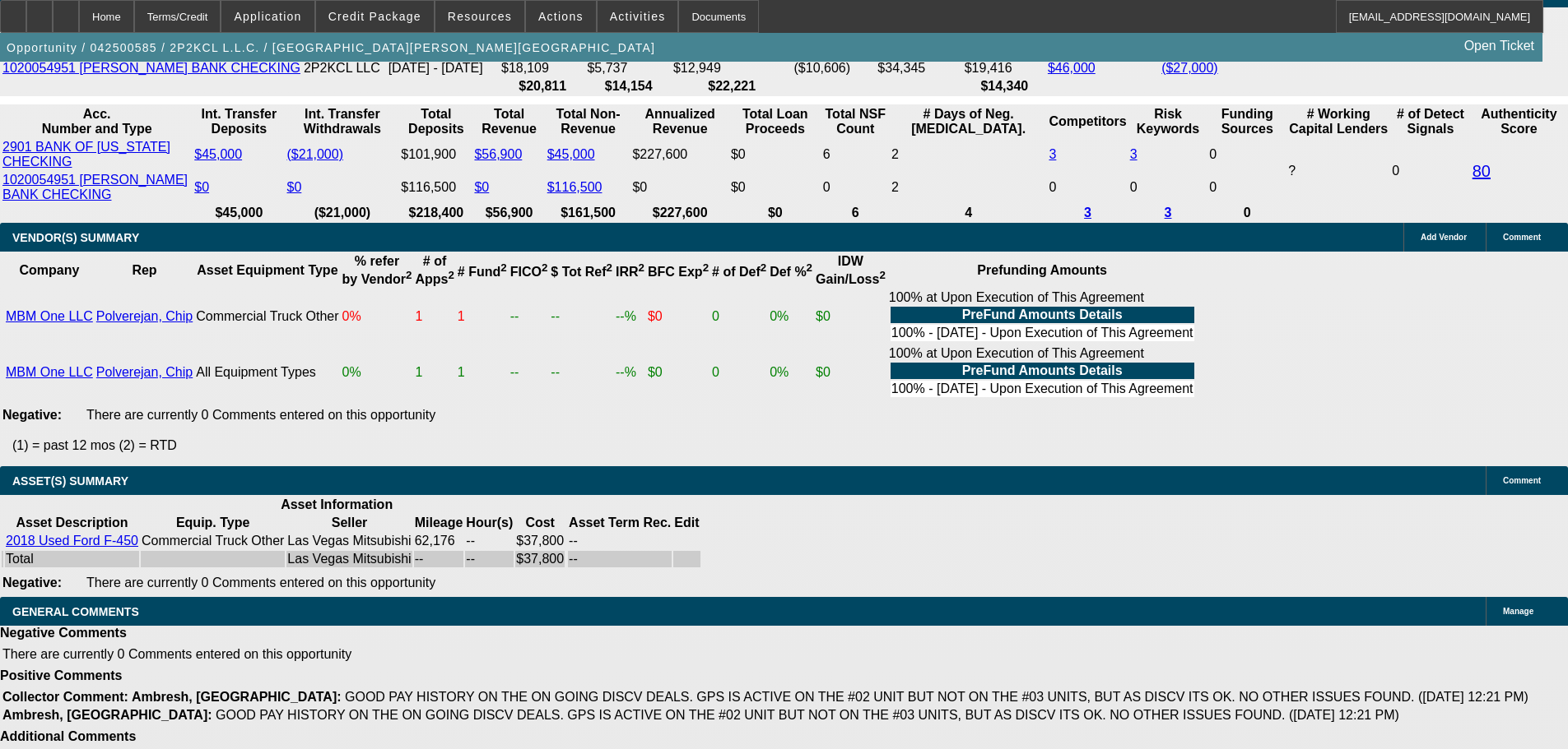
drag, startPoint x: 1302, startPoint y: 345, endPoint x: 1286, endPoint y: 285, distance: 62.1
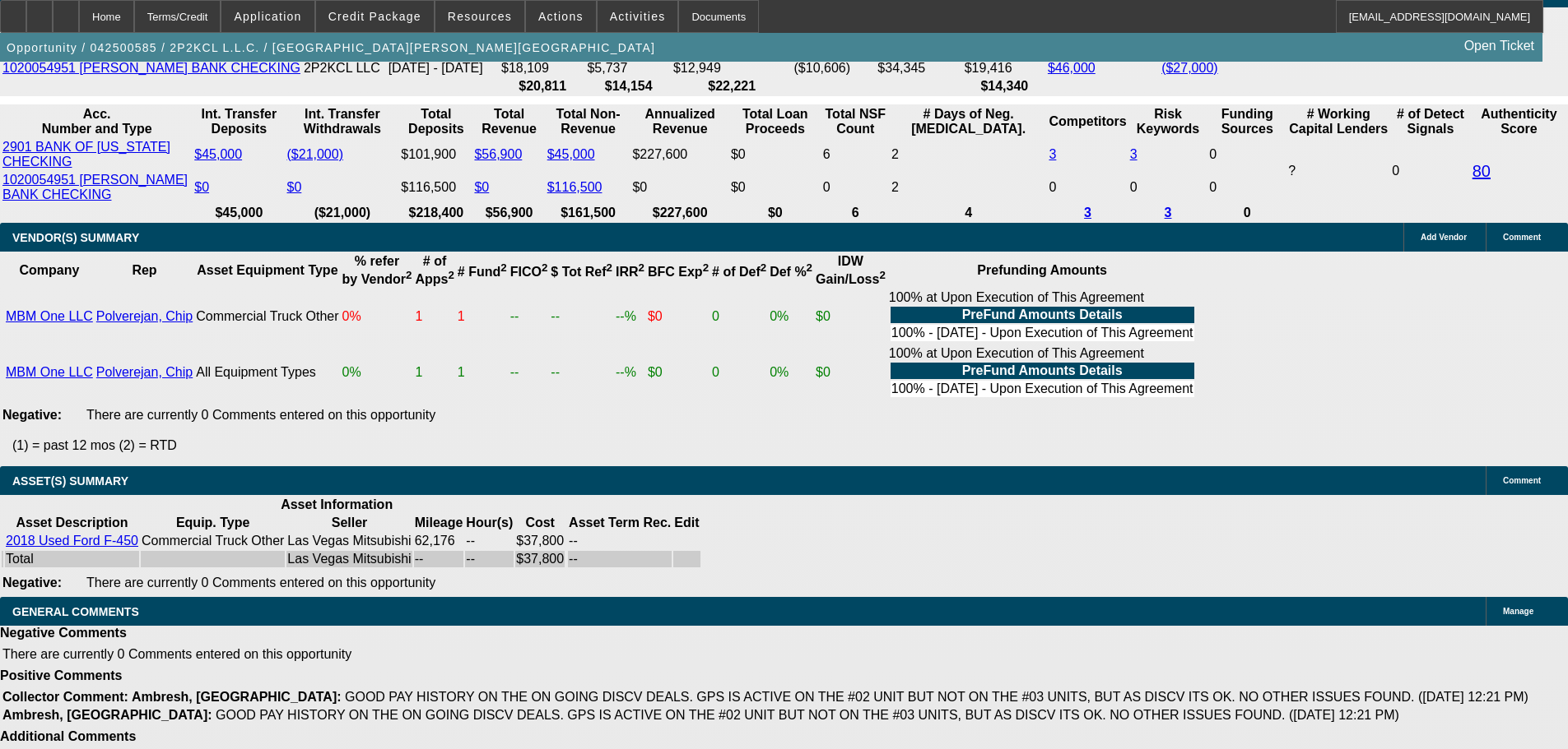
scroll to position [1234, 0]
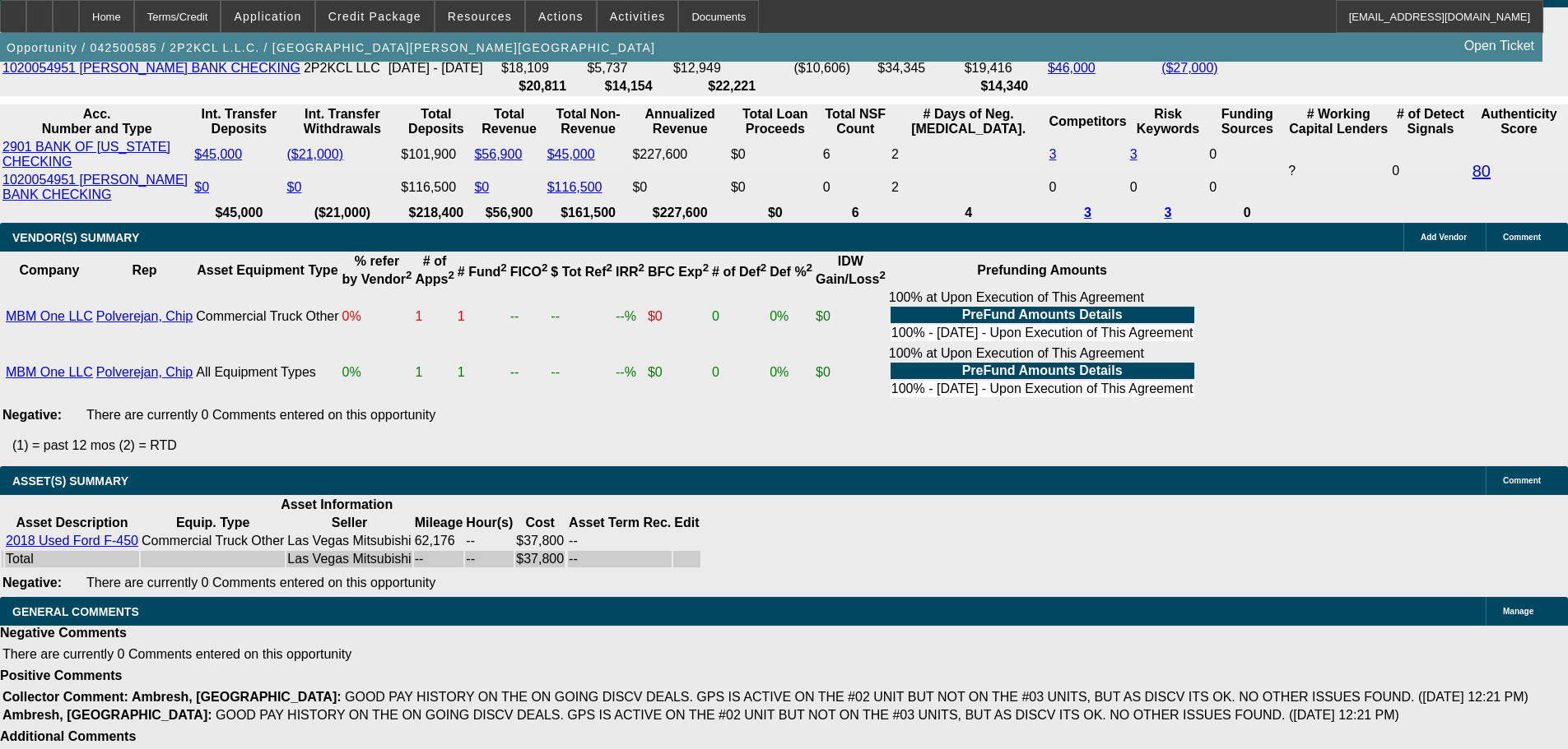
scroll to position [987, 0]
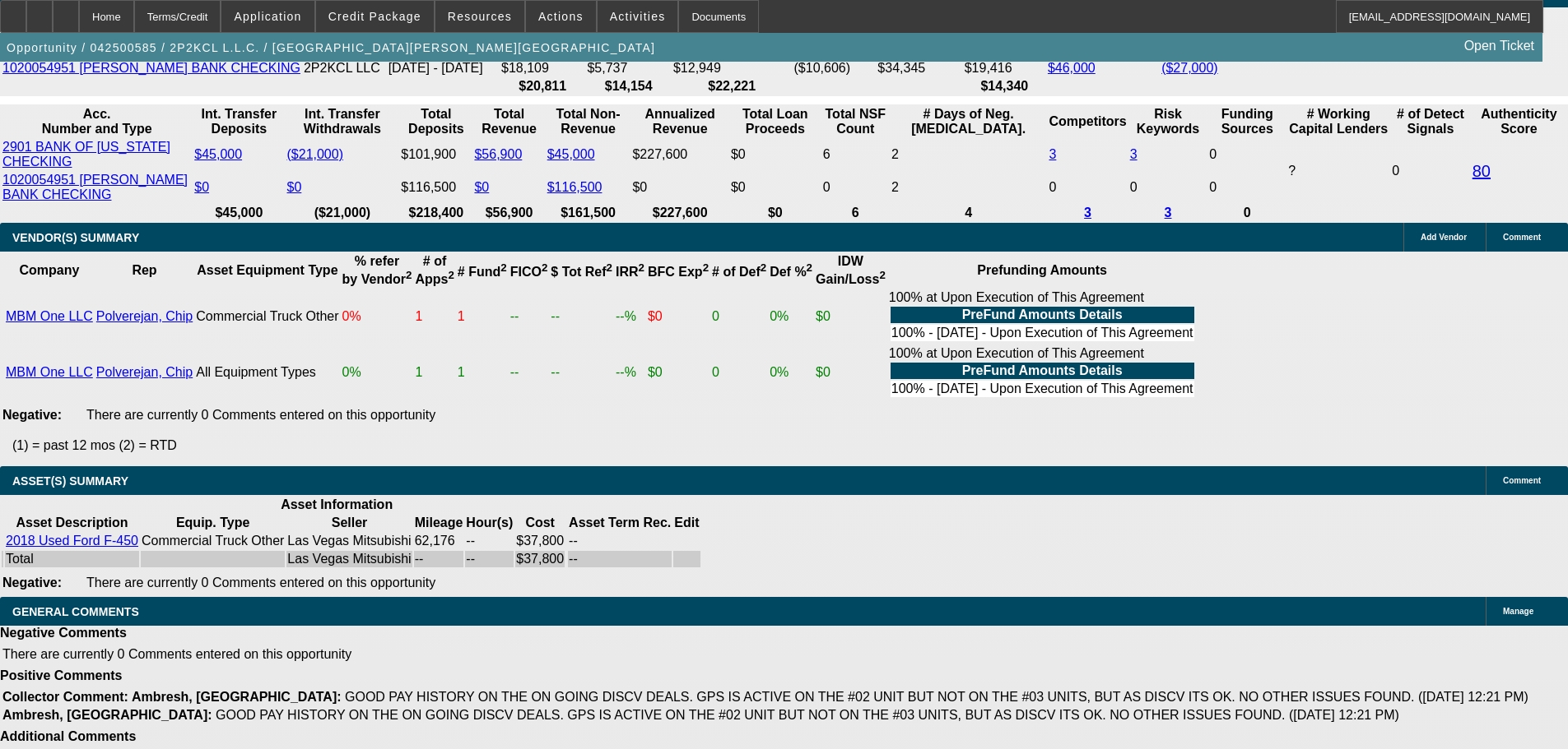
scroll to position [494, 0]
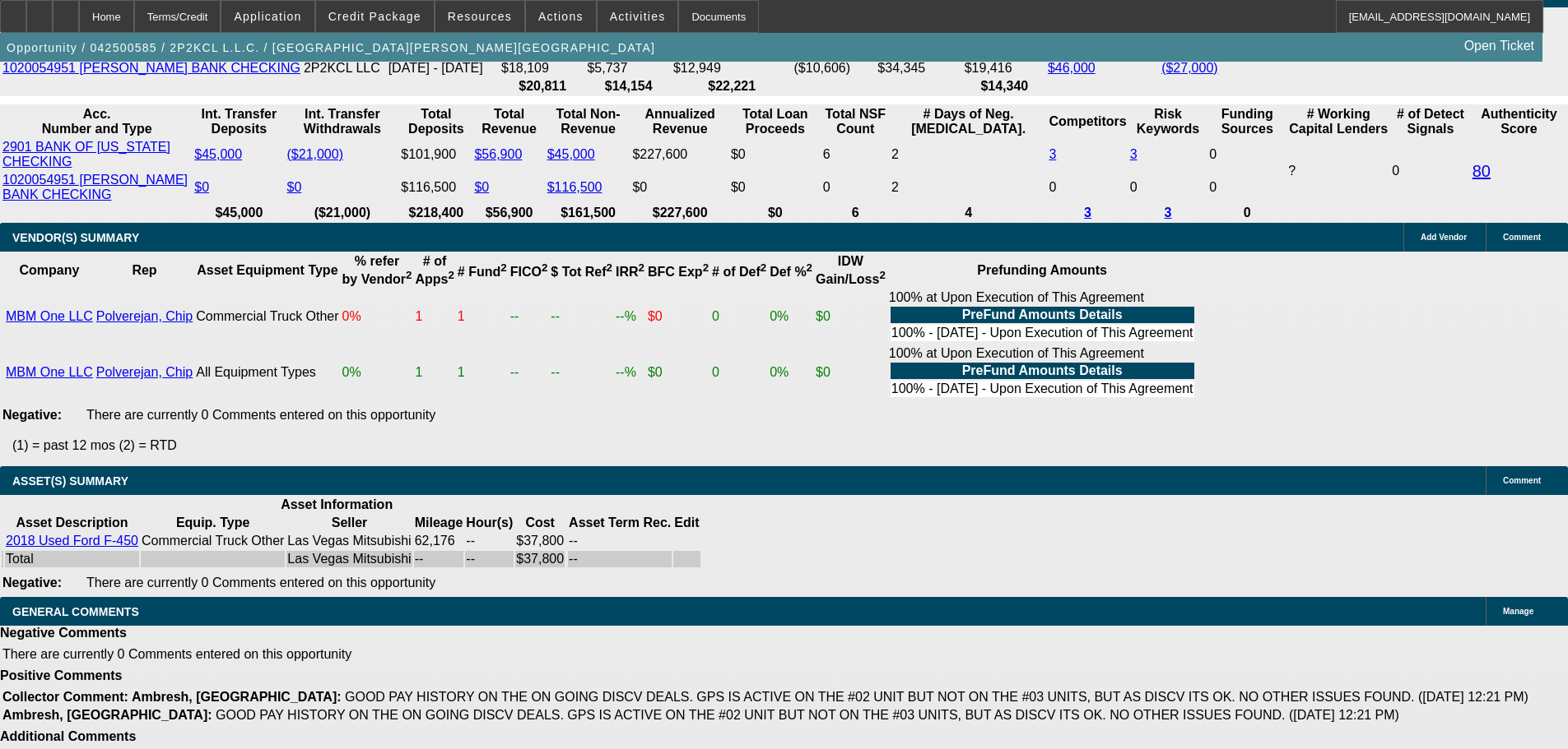
scroll to position [329, 0]
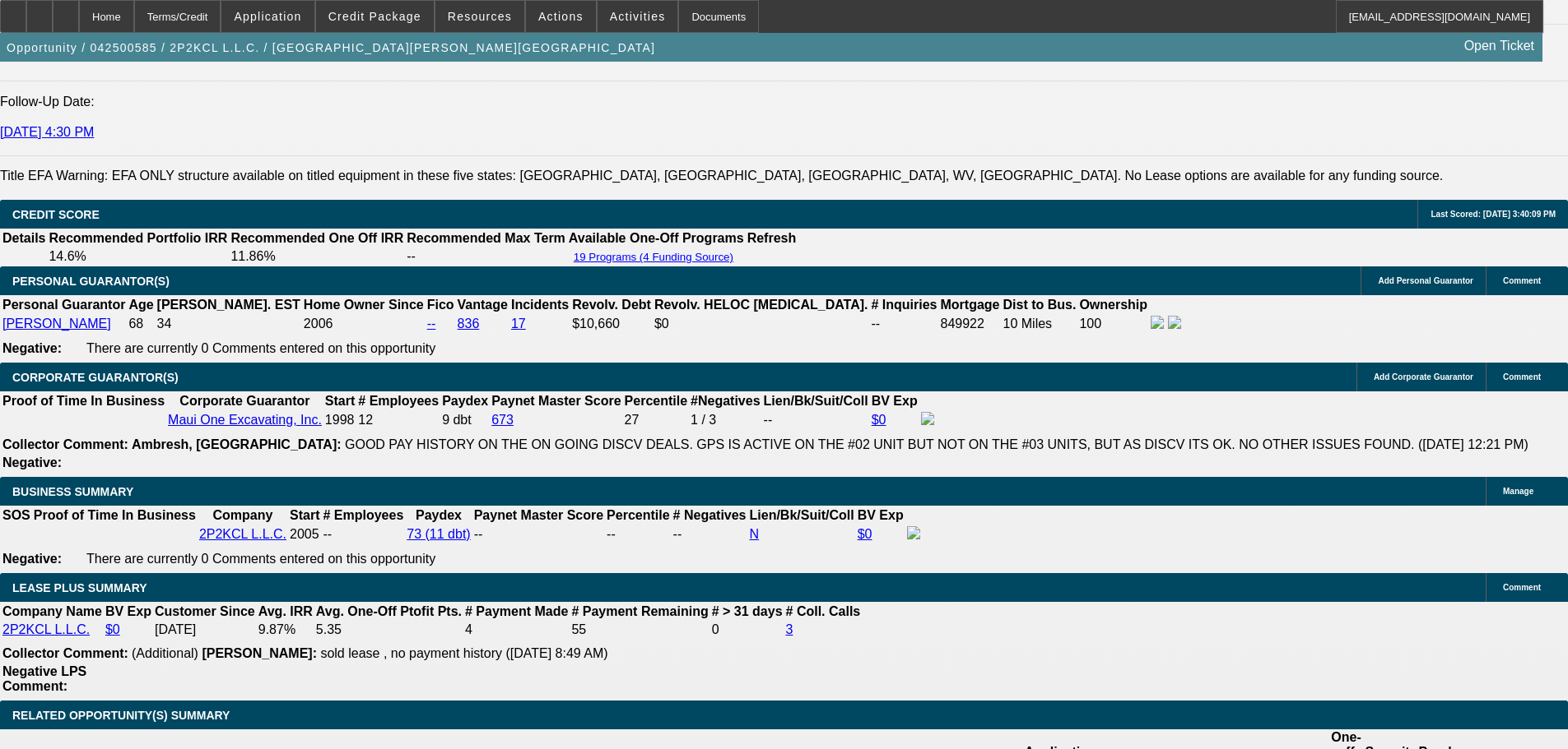
scroll to position [2332, 0]
